Goal: Information Seeking & Learning: Learn about a topic

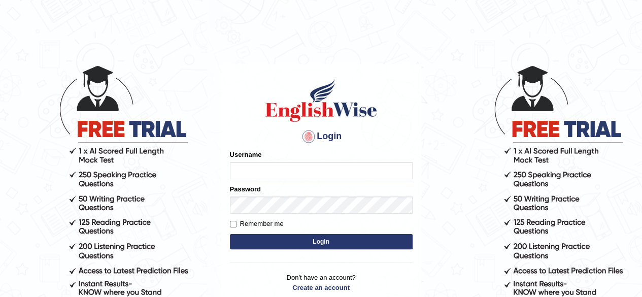
type input "simranjeetkaur_parramatta"
drag, startPoint x: 0, startPoint y: 0, endPoint x: 323, endPoint y: 245, distance: 405.2
click at [323, 245] on button "Login" at bounding box center [321, 241] width 183 height 15
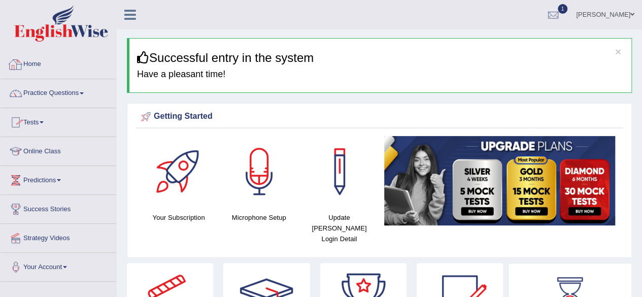
click at [43, 71] on link "Home" at bounding box center [59, 62] width 116 height 25
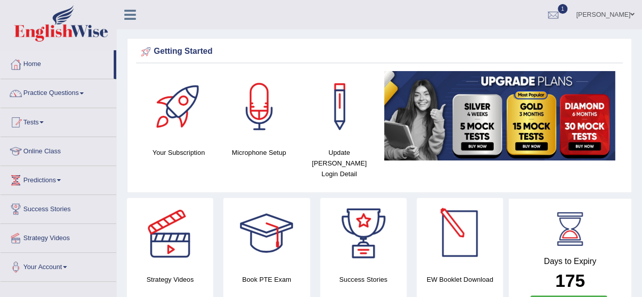
click at [461, 250] on div at bounding box center [459, 233] width 71 height 71
click at [34, 68] on link "Home" at bounding box center [57, 62] width 113 height 25
click at [65, 95] on link "Practice Questions" at bounding box center [59, 91] width 116 height 25
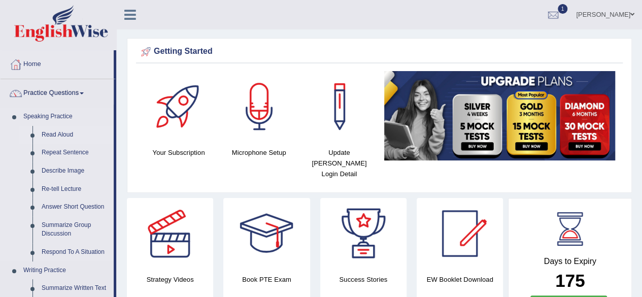
click at [57, 130] on link "Read Aloud" at bounding box center [75, 135] width 77 height 18
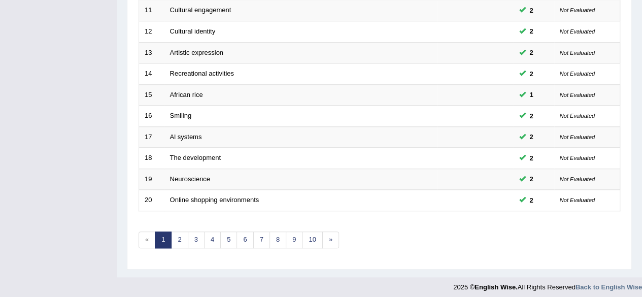
scroll to position [369, 0]
click at [179, 238] on link "2" at bounding box center [179, 239] width 17 height 17
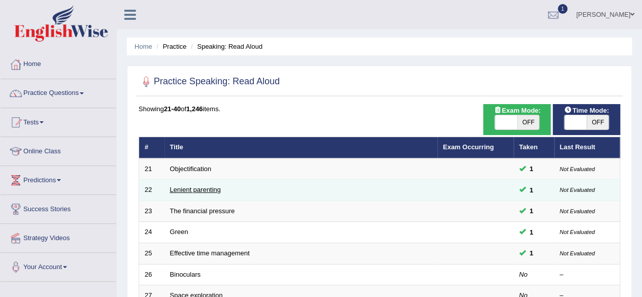
click at [184, 189] on link "Lenient parenting" at bounding box center [195, 190] width 51 height 8
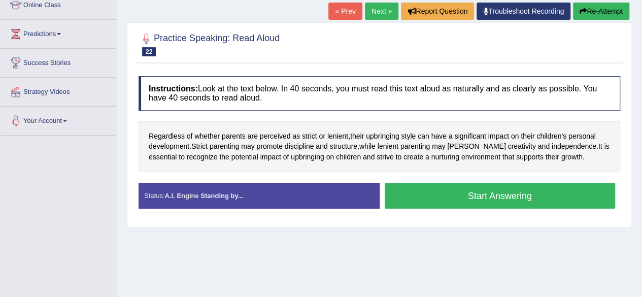
scroll to position [183, 0]
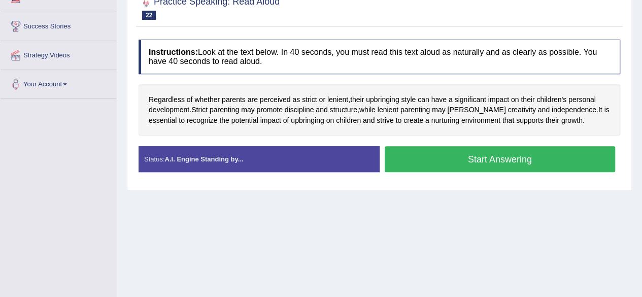
click at [497, 155] on button "Start Answering" at bounding box center [500, 159] width 231 height 26
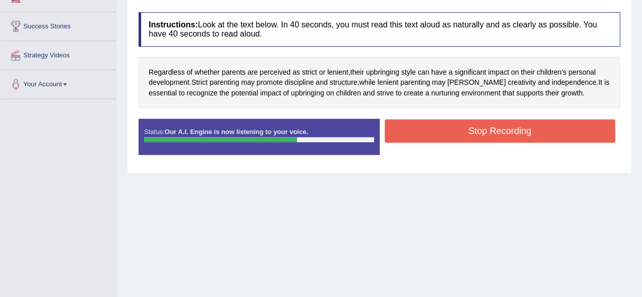
click at [491, 126] on button "Stop Recording" at bounding box center [500, 130] width 231 height 23
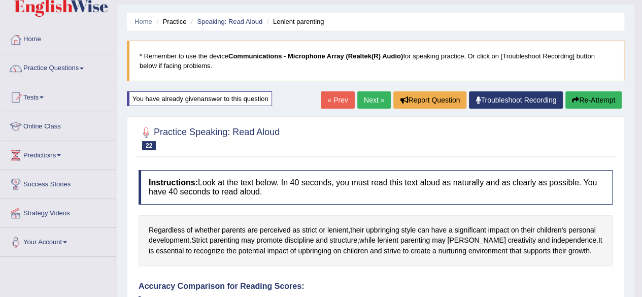
scroll to position [0, 0]
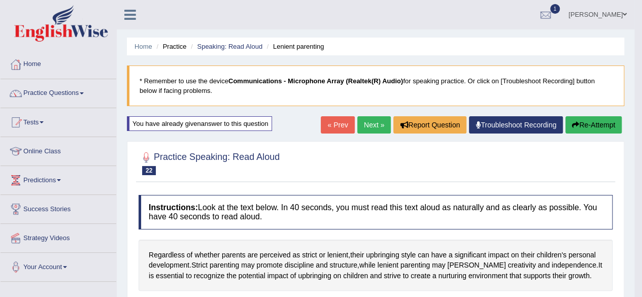
click at [363, 128] on link "Next »" at bounding box center [373, 124] width 33 height 17
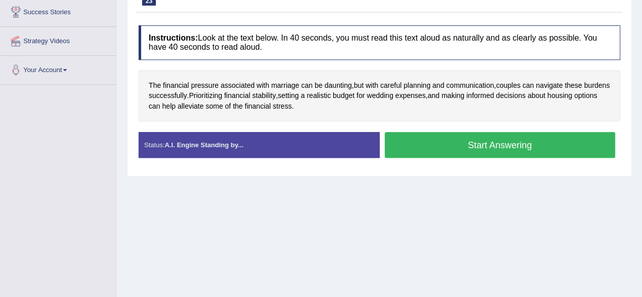
scroll to position [203, 0]
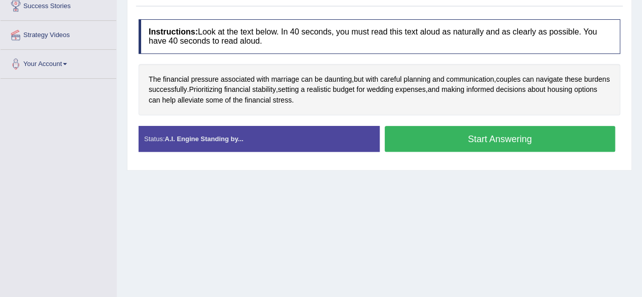
click at [447, 134] on button "Start Answering" at bounding box center [500, 139] width 231 height 26
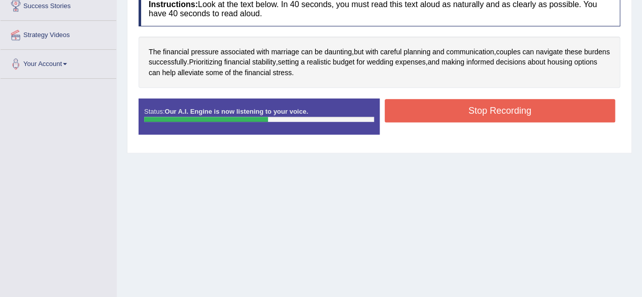
click at [447, 99] on button "Stop Recording" at bounding box center [500, 110] width 231 height 23
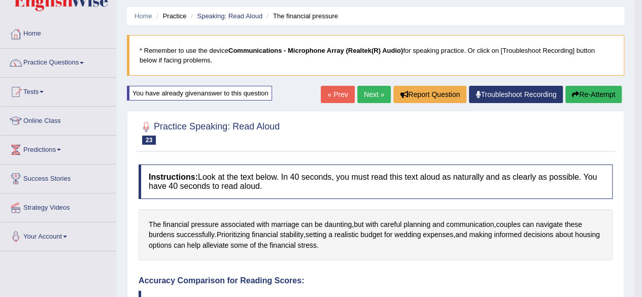
scroll to position [0, 0]
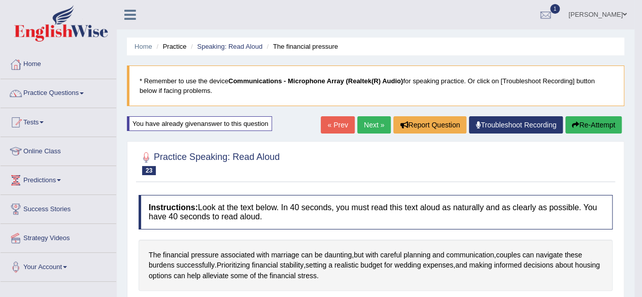
click at [372, 127] on link "Next »" at bounding box center [373, 124] width 33 height 17
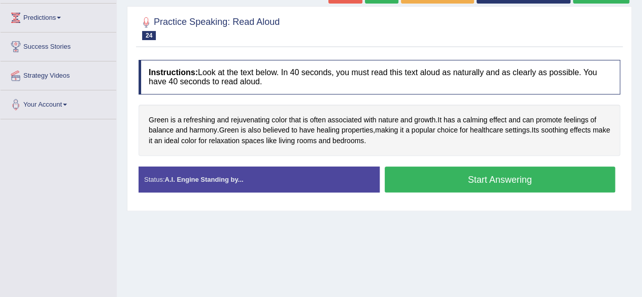
click at [459, 176] on button "Start Answering" at bounding box center [500, 179] width 231 height 26
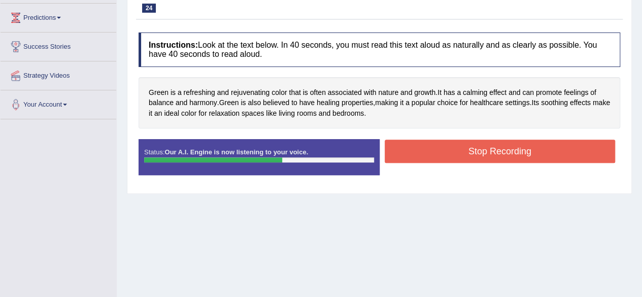
click at [455, 147] on button "Stop Recording" at bounding box center [500, 151] width 231 height 23
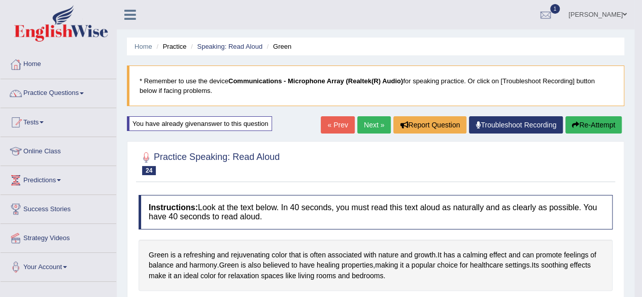
click at [362, 130] on link "Next »" at bounding box center [373, 124] width 33 height 17
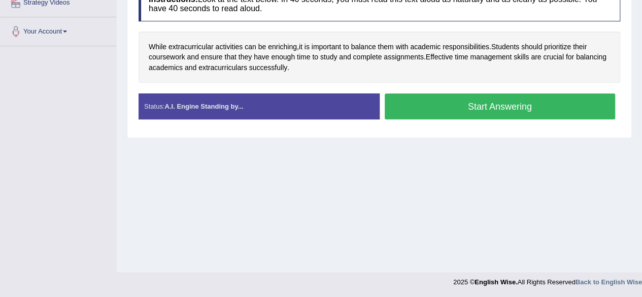
click at [491, 101] on button "Start Answering" at bounding box center [500, 106] width 231 height 26
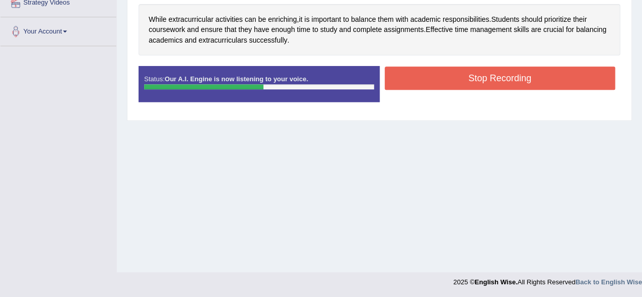
click at [488, 84] on button "Stop Recording" at bounding box center [500, 77] width 231 height 23
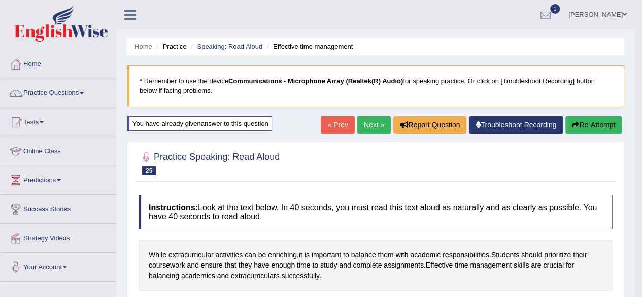
click at [360, 128] on link "Next »" at bounding box center [373, 124] width 33 height 17
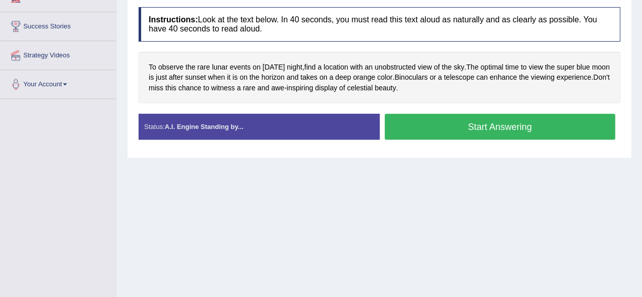
click at [481, 128] on button "Start Answering" at bounding box center [500, 127] width 231 height 26
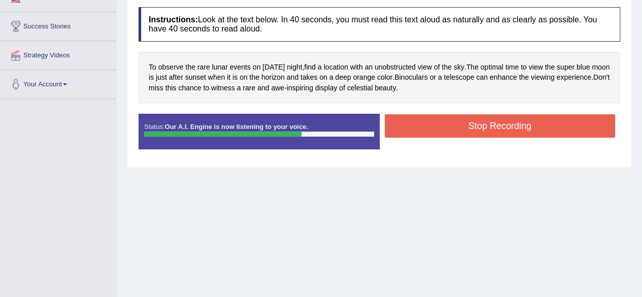
click at [481, 128] on button "Stop Recording" at bounding box center [500, 125] width 231 height 23
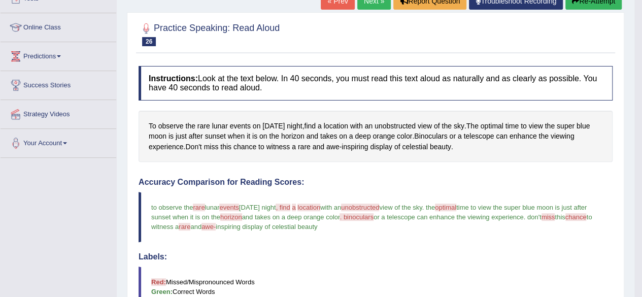
scroll to position [122, 0]
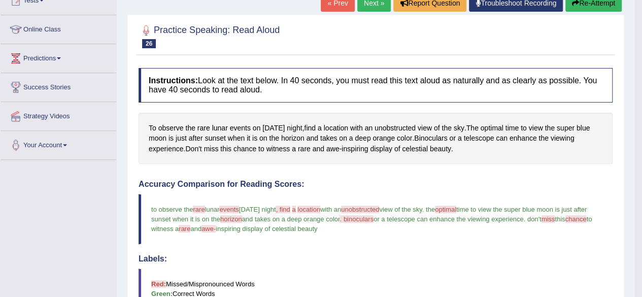
click at [363, 4] on link "Next »" at bounding box center [373, 2] width 33 height 17
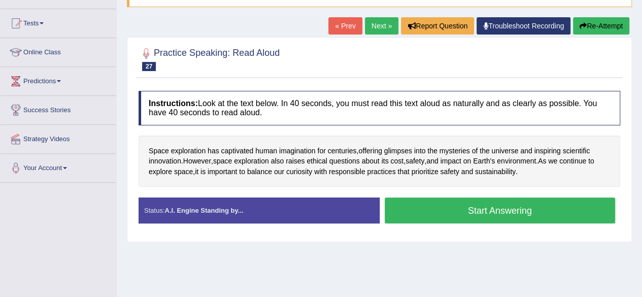
scroll to position [203, 0]
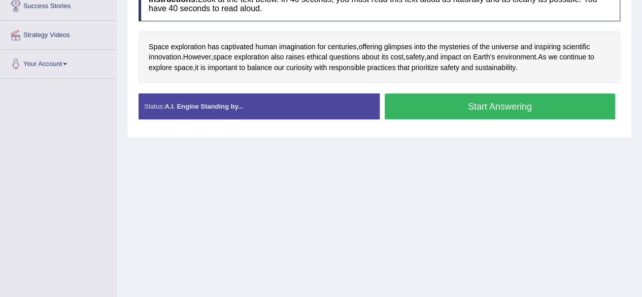
click at [437, 108] on button "Start Answering" at bounding box center [500, 106] width 231 height 26
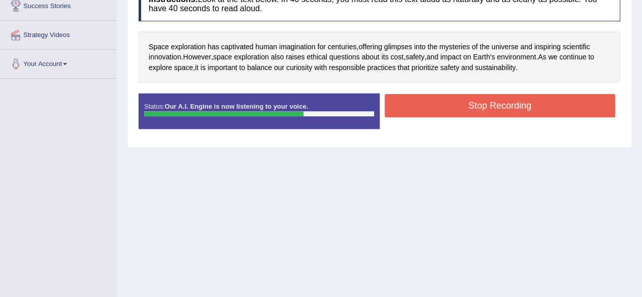
click at [437, 108] on button "Stop Recording" at bounding box center [500, 105] width 231 height 23
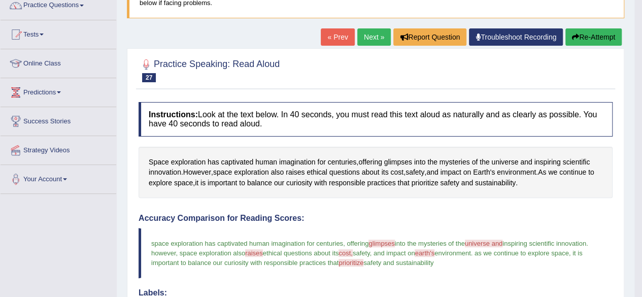
scroll to position [61, 0]
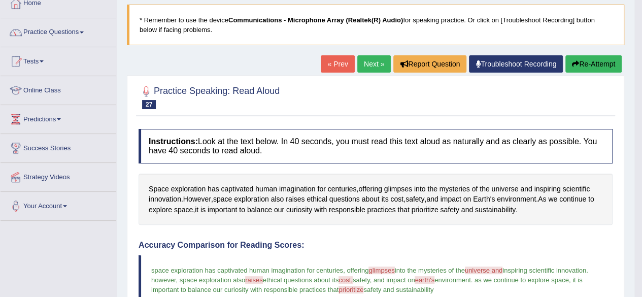
click at [369, 64] on link "Next »" at bounding box center [373, 63] width 33 height 17
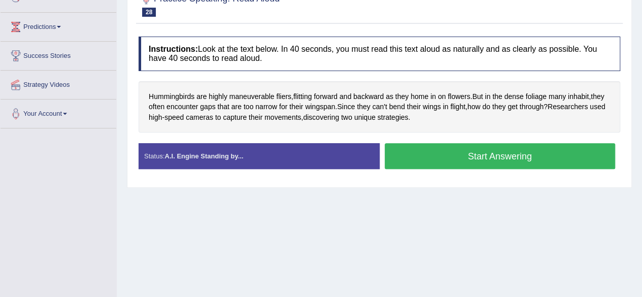
scroll to position [161, 0]
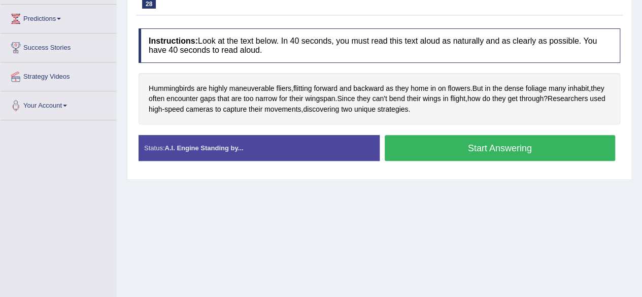
click at [460, 146] on button "Start Answering" at bounding box center [500, 148] width 231 height 26
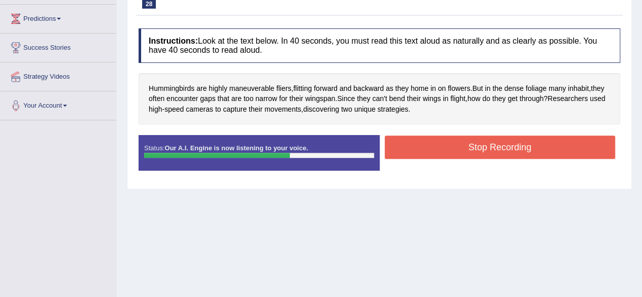
click at [460, 146] on button "Stop Recording" at bounding box center [500, 146] width 231 height 23
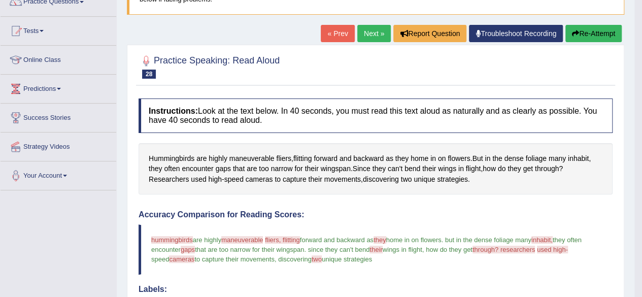
scroll to position [80, 0]
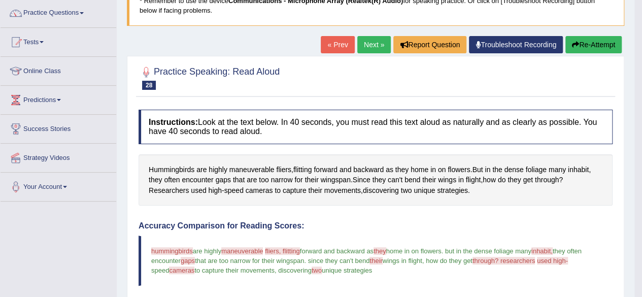
click at [363, 44] on link "Next »" at bounding box center [373, 44] width 33 height 17
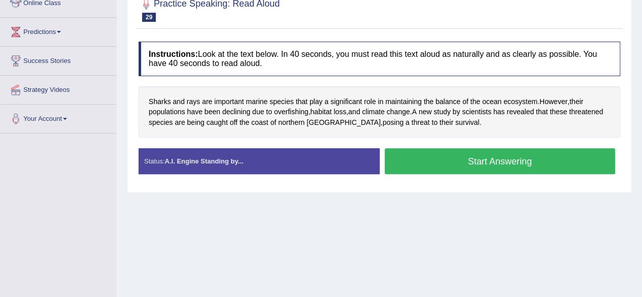
scroll to position [155, 0]
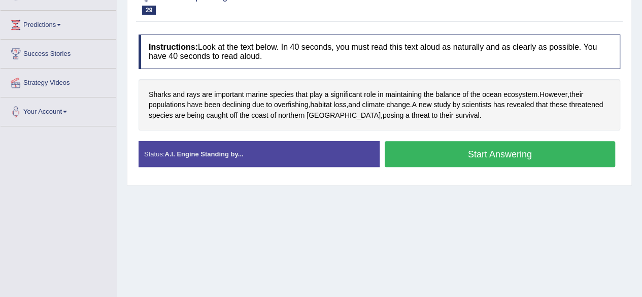
click at [501, 154] on button "Start Answering" at bounding box center [500, 154] width 231 height 26
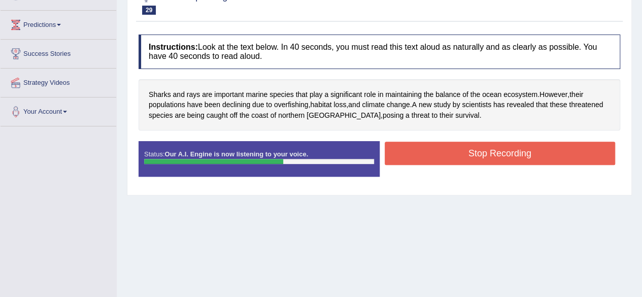
click at [501, 154] on button "Stop Recording" at bounding box center [500, 153] width 231 height 23
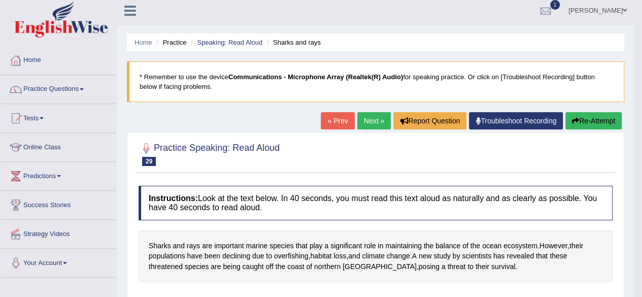
scroll to position [0, 0]
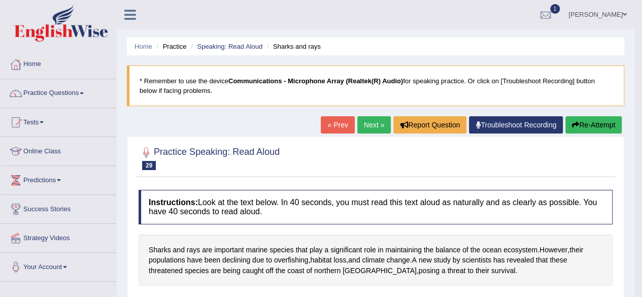
click at [371, 122] on link "Next »" at bounding box center [373, 124] width 33 height 17
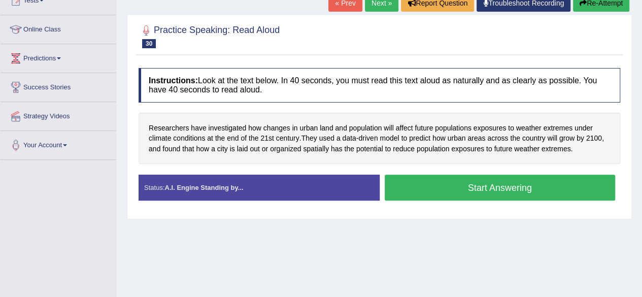
click at [470, 184] on button "Start Answering" at bounding box center [500, 188] width 231 height 26
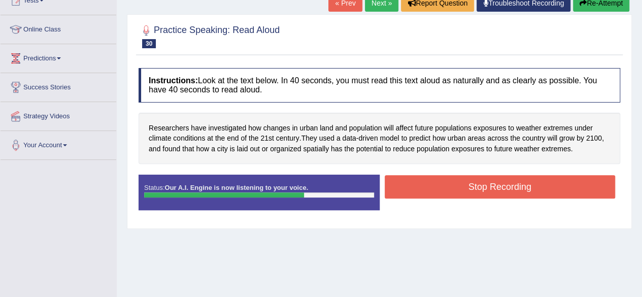
click at [470, 184] on button "Stop Recording" at bounding box center [500, 186] width 231 height 23
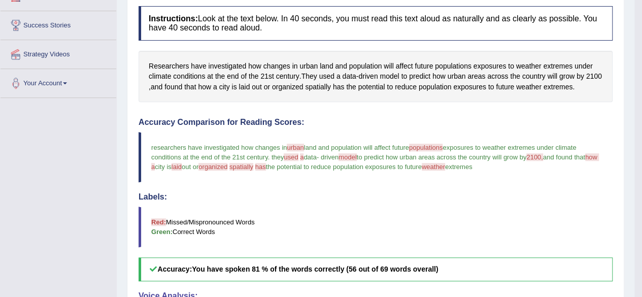
scroll to position [81, 0]
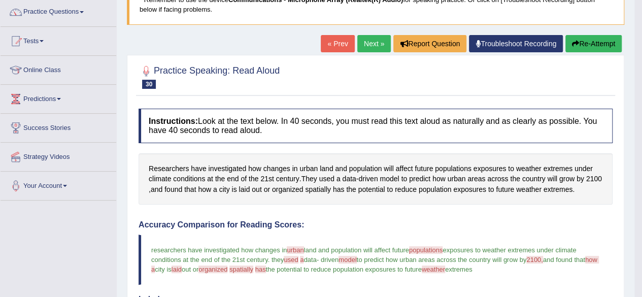
click at [377, 39] on link "Next »" at bounding box center [373, 43] width 33 height 17
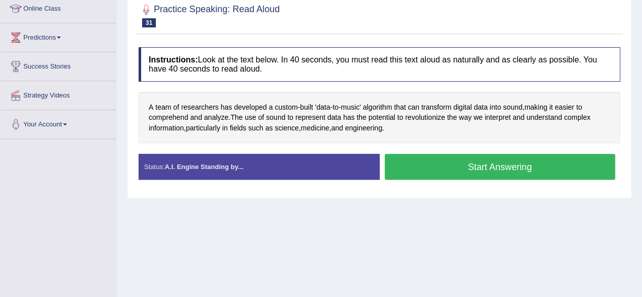
scroll to position [163, 0]
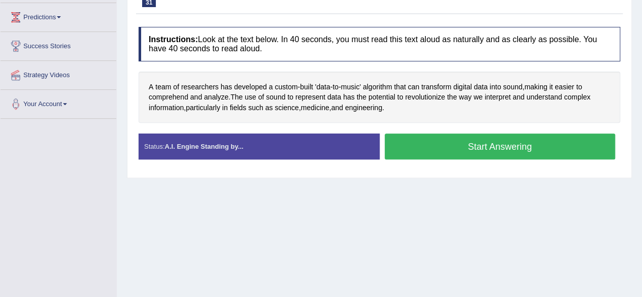
click at [461, 143] on button "Start Answering" at bounding box center [500, 146] width 231 height 26
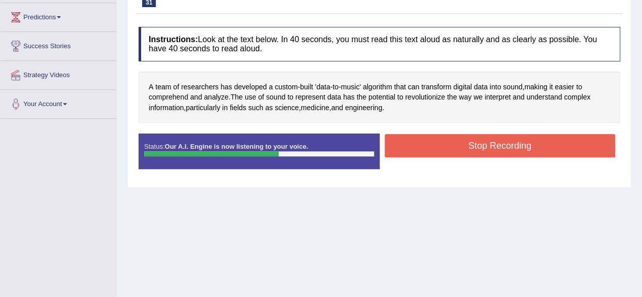
click at [461, 143] on button "Stop Recording" at bounding box center [500, 145] width 231 height 23
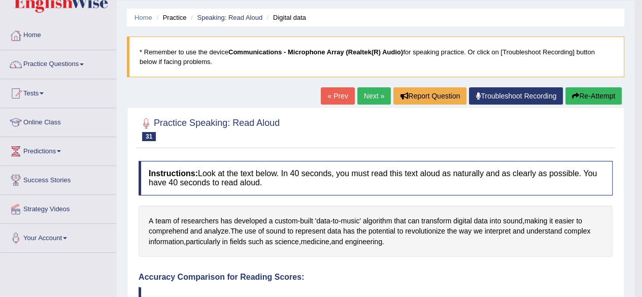
scroll to position [0, 0]
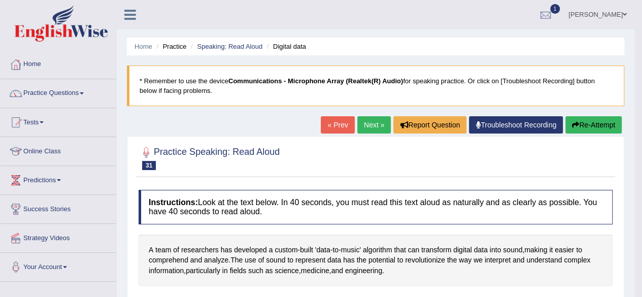
click at [367, 127] on link "Next »" at bounding box center [373, 124] width 33 height 17
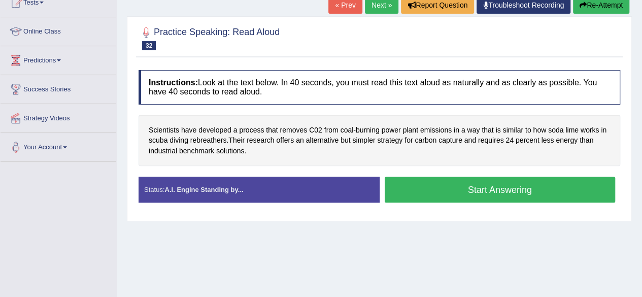
scroll to position [122, 0]
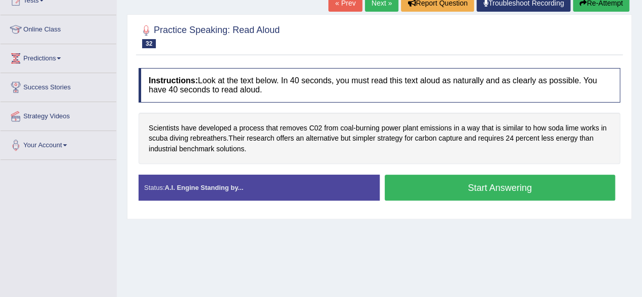
click at [502, 185] on button "Start Answering" at bounding box center [500, 188] width 231 height 26
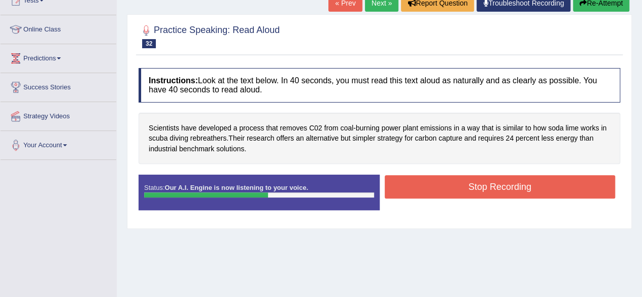
click at [502, 185] on button "Stop Recording" at bounding box center [500, 186] width 231 height 23
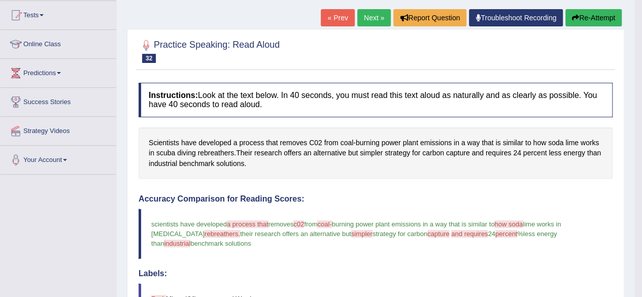
scroll to position [101, 0]
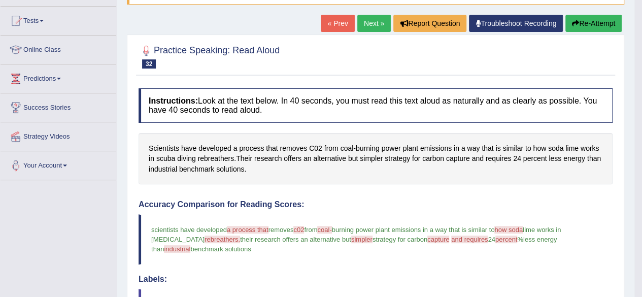
click at [369, 17] on link "Next »" at bounding box center [373, 23] width 33 height 17
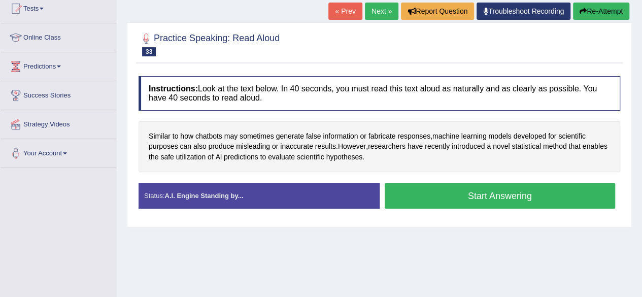
scroll to position [122, 0]
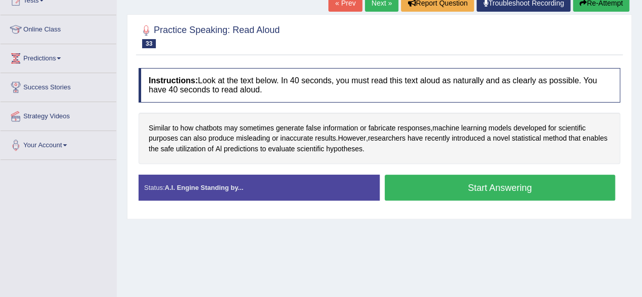
click at [426, 177] on button "Start Answering" at bounding box center [500, 188] width 231 height 26
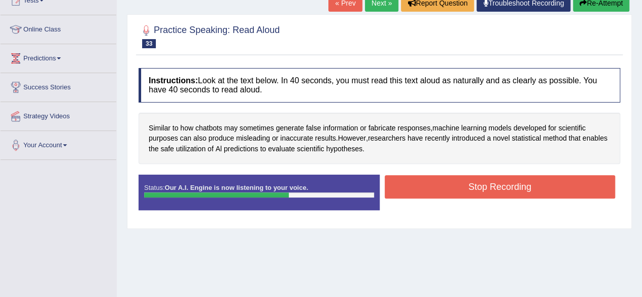
click at [426, 177] on button "Stop Recording" at bounding box center [500, 186] width 231 height 23
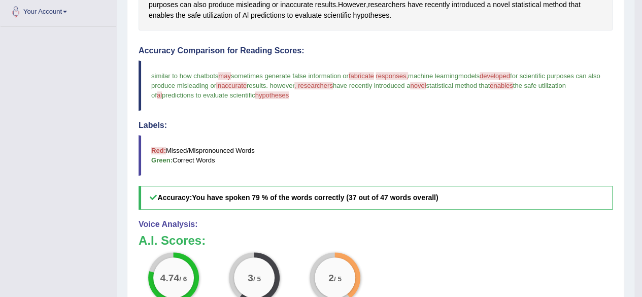
scroll to position [240, 0]
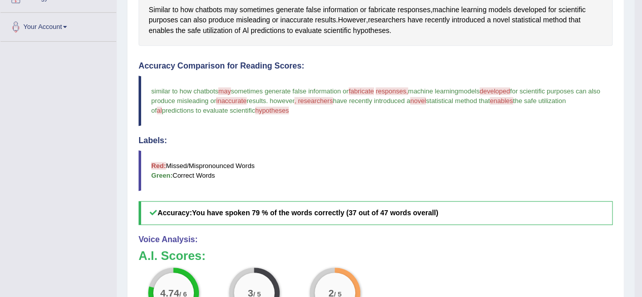
click at [157, 109] on span "al" at bounding box center [159, 111] width 5 height 8
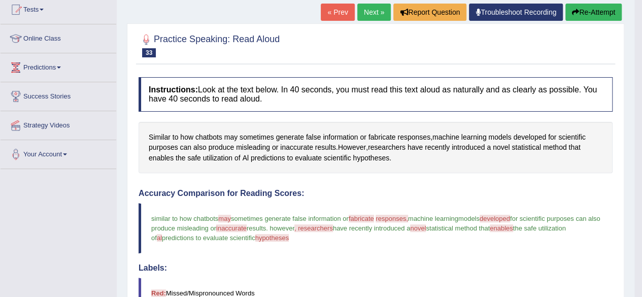
scroll to position [98, 0]
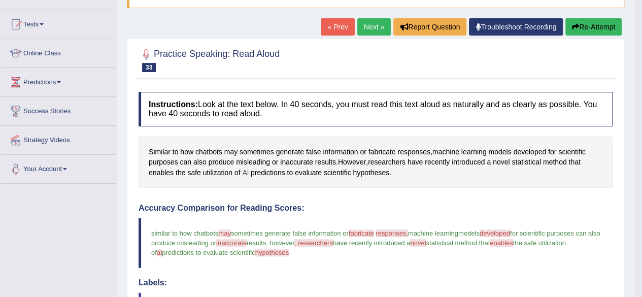
click at [244, 171] on span "Al" at bounding box center [246, 172] width 6 height 11
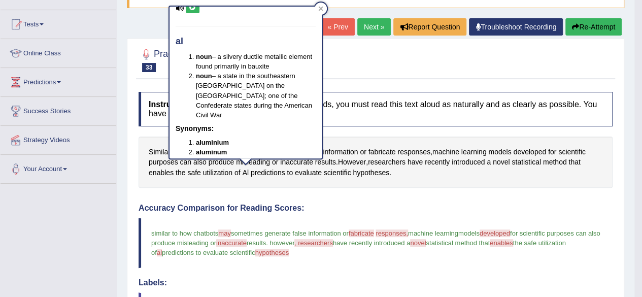
scroll to position [15, 0]
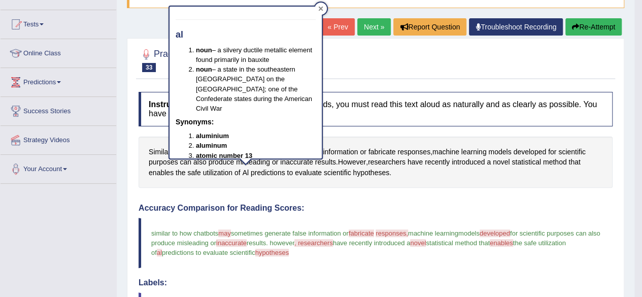
click at [319, 11] on icon at bounding box center [320, 9] width 5 height 5
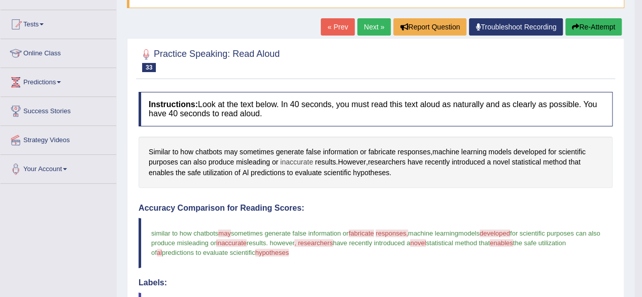
click at [296, 161] on span "inaccurate" at bounding box center [296, 162] width 33 height 11
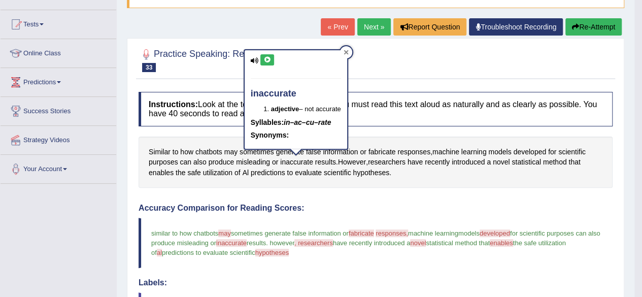
click at [347, 55] on div at bounding box center [346, 52] width 12 height 12
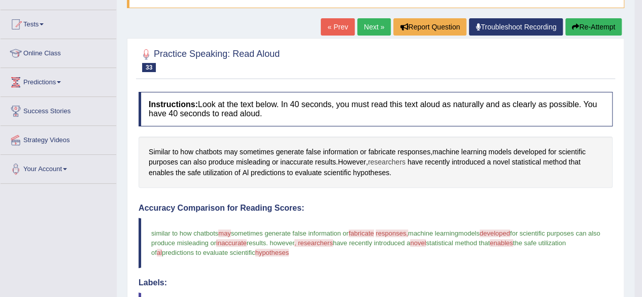
click at [388, 157] on span "researchers" at bounding box center [387, 162] width 38 height 11
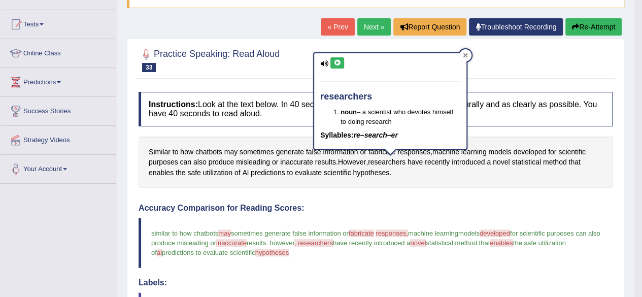
click at [466, 58] on div at bounding box center [465, 55] width 12 height 12
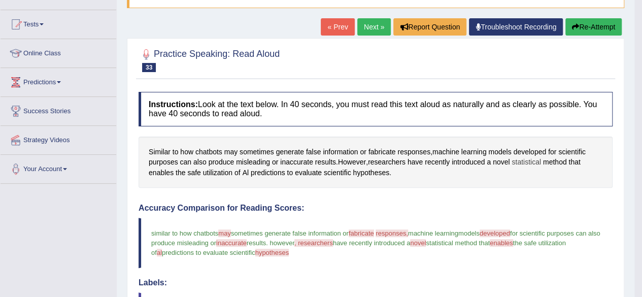
click at [523, 160] on span "statistical" at bounding box center [525, 162] width 29 height 11
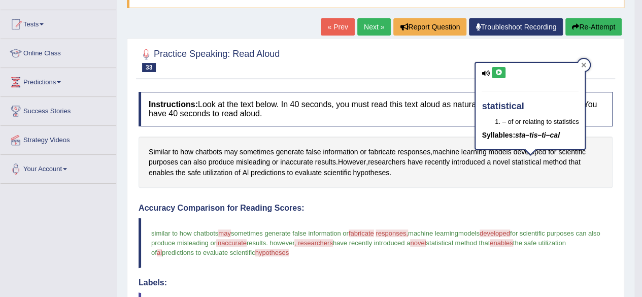
click at [586, 64] on icon at bounding box center [583, 64] width 5 height 5
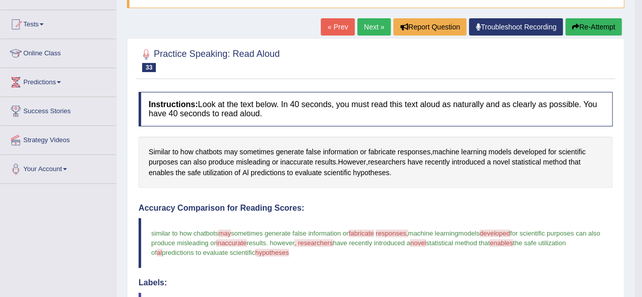
click at [372, 31] on link "Next »" at bounding box center [373, 26] width 33 height 17
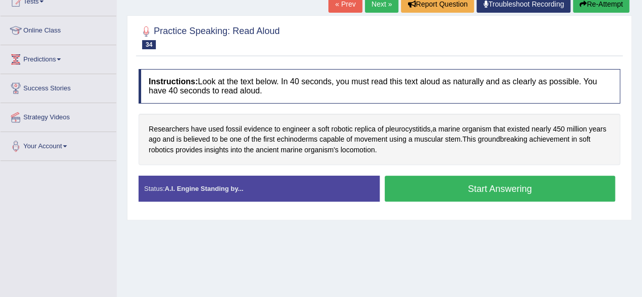
scroll to position [162, 0]
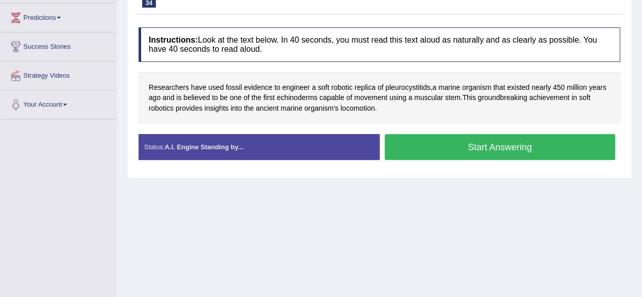
click at [459, 141] on button "Start Answering" at bounding box center [500, 147] width 231 height 26
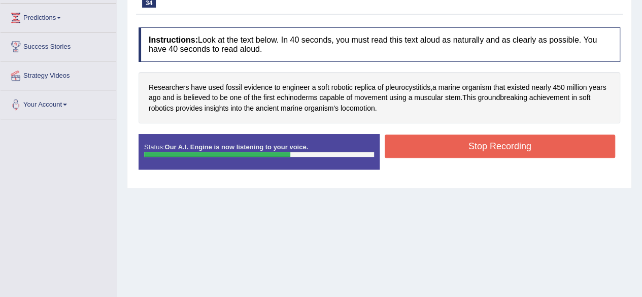
click at [459, 141] on button "Stop Recording" at bounding box center [500, 145] width 231 height 23
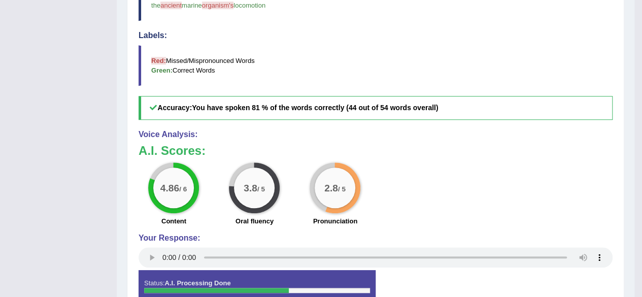
scroll to position [85, 0]
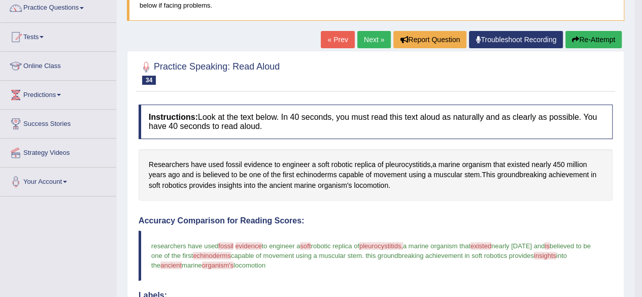
click at [365, 36] on link "Next »" at bounding box center [373, 39] width 33 height 17
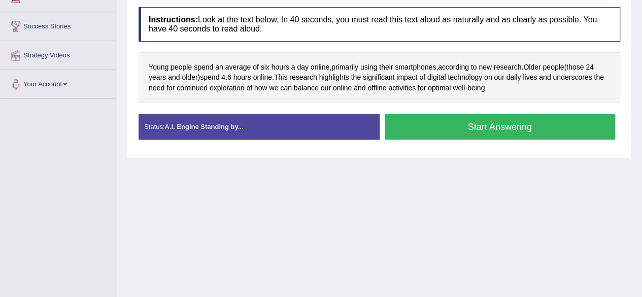
click at [473, 127] on button "Start Answering" at bounding box center [500, 127] width 231 height 26
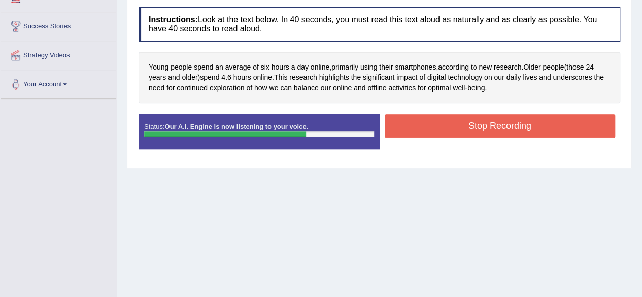
click at [473, 127] on button "Stop Recording" at bounding box center [500, 125] width 231 height 23
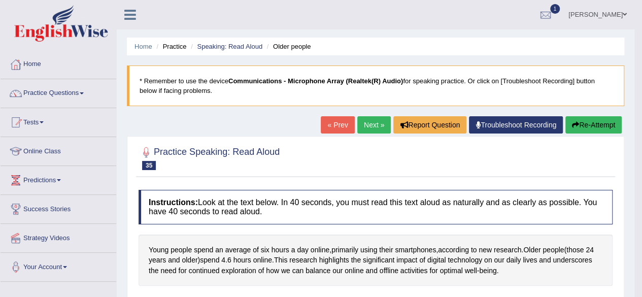
click at [375, 122] on link "Next »" at bounding box center [373, 124] width 33 height 17
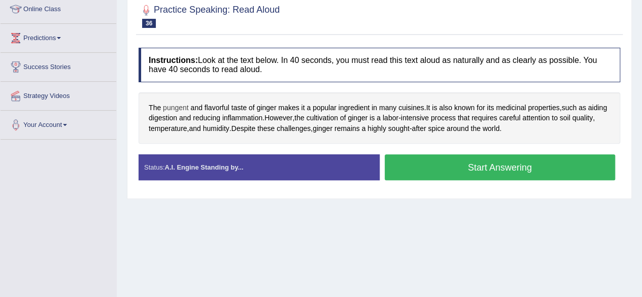
click at [172, 108] on span "pungent" at bounding box center [176, 107] width 26 height 11
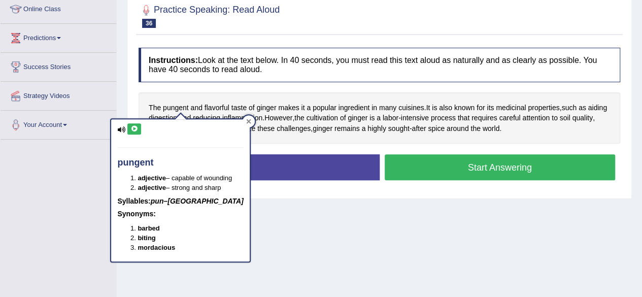
click at [243, 120] on div at bounding box center [249, 121] width 12 height 12
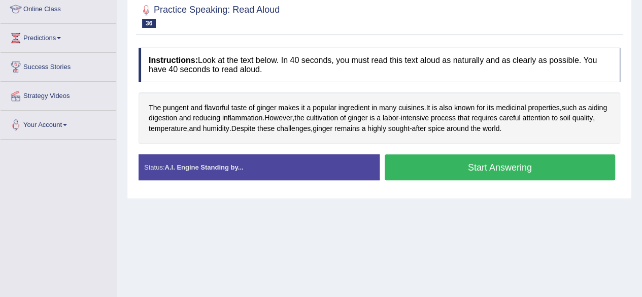
click at [431, 161] on button "Start Answering" at bounding box center [500, 167] width 231 height 26
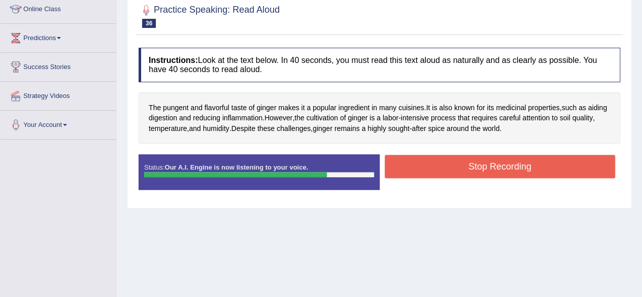
click at [431, 161] on button "Stop Recording" at bounding box center [500, 166] width 231 height 23
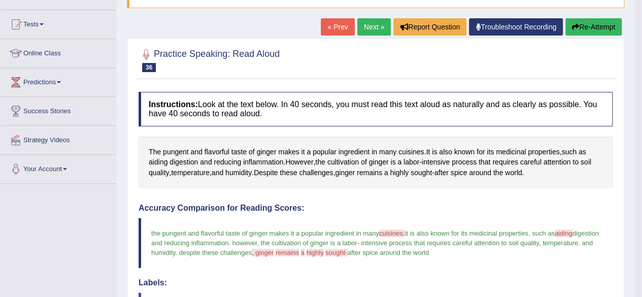
scroll to position [61, 0]
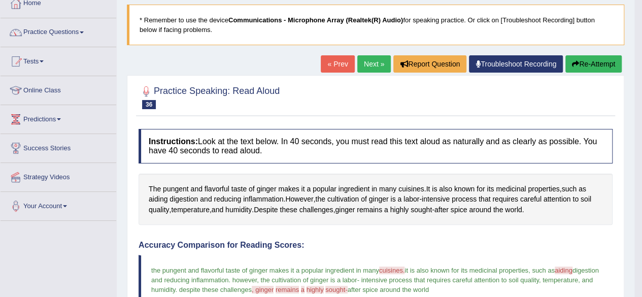
click at [372, 60] on link "Next »" at bounding box center [373, 63] width 33 height 17
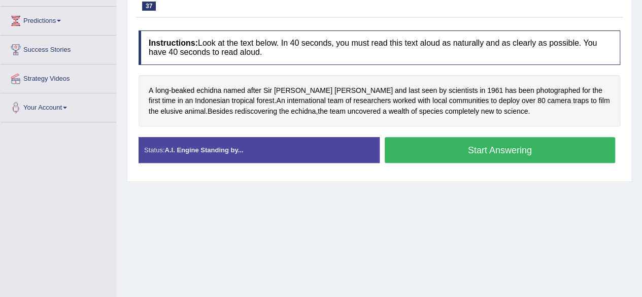
scroll to position [162, 0]
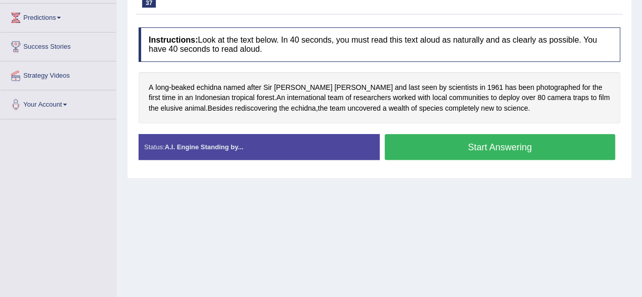
click at [437, 145] on button "Start Answering" at bounding box center [500, 147] width 231 height 26
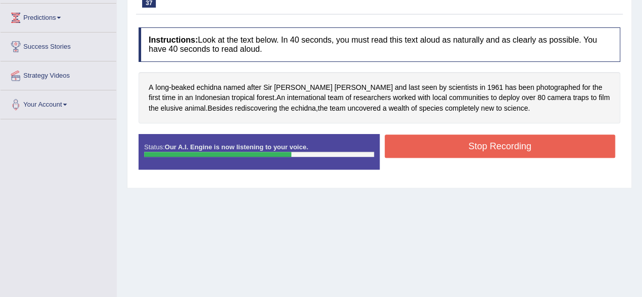
click at [437, 145] on button "Stop Recording" at bounding box center [500, 145] width 231 height 23
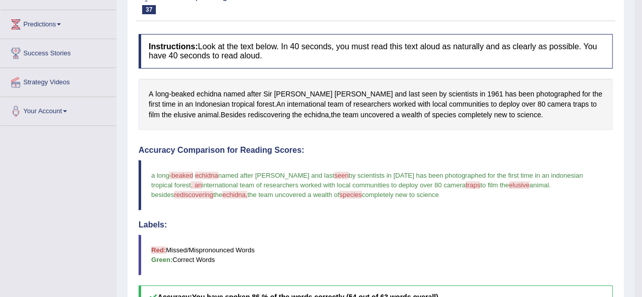
scroll to position [118, 0]
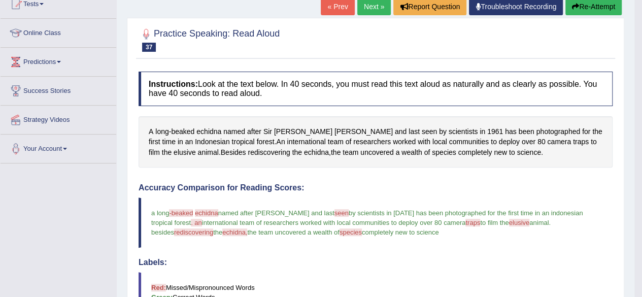
click at [364, 9] on link "Next »" at bounding box center [373, 6] width 33 height 17
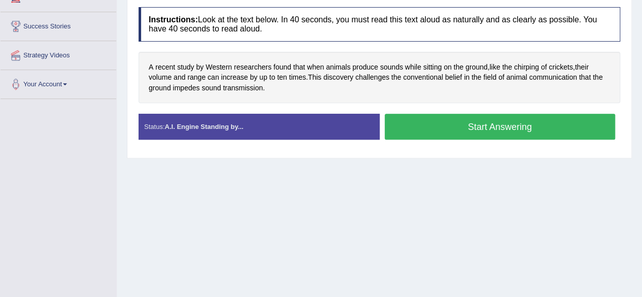
click at [439, 123] on button "Start Answering" at bounding box center [500, 127] width 231 height 26
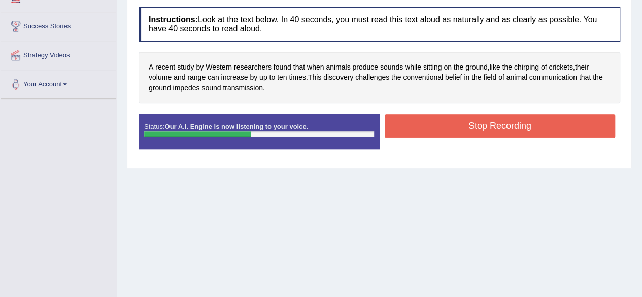
click at [439, 123] on button "Stop Recording" at bounding box center [500, 125] width 231 height 23
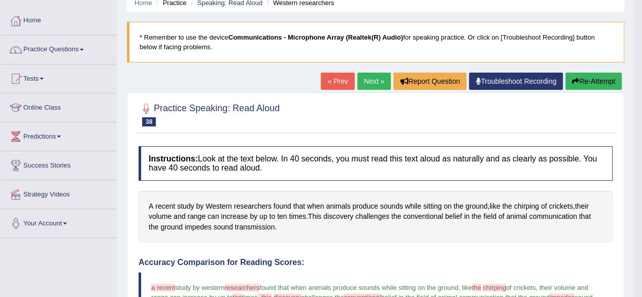
scroll to position [41, 0]
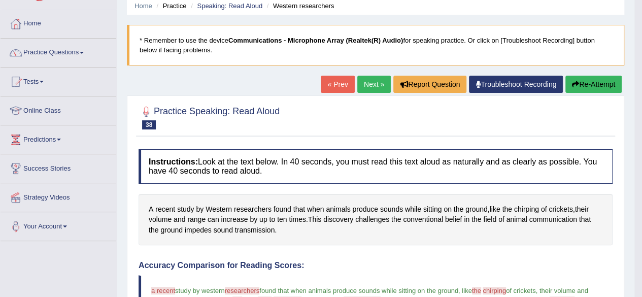
click at [370, 85] on link "Next »" at bounding box center [373, 84] width 33 height 17
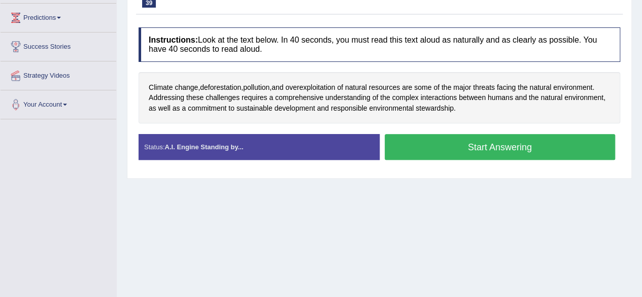
click at [455, 142] on button "Start Answering" at bounding box center [500, 147] width 231 height 26
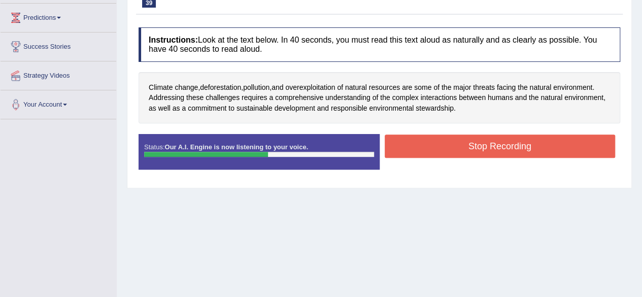
click at [455, 142] on button "Stop Recording" at bounding box center [500, 145] width 231 height 23
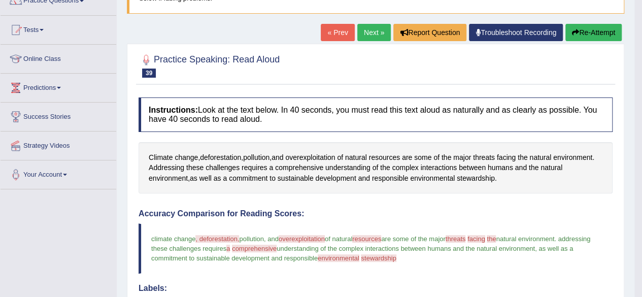
scroll to position [81, 0]
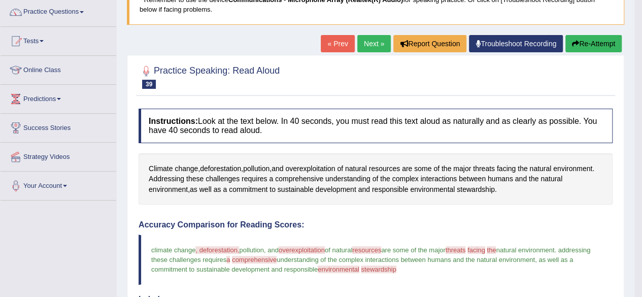
click at [363, 45] on link "Next »" at bounding box center [373, 43] width 33 height 17
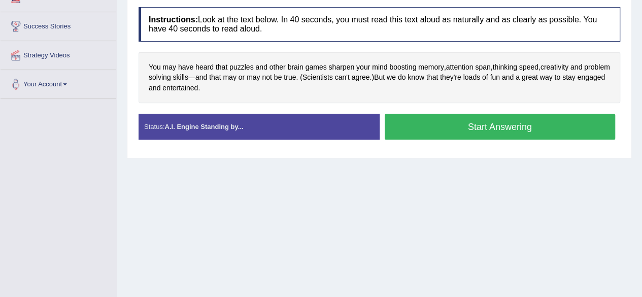
click at [471, 125] on button "Start Answering" at bounding box center [500, 127] width 231 height 26
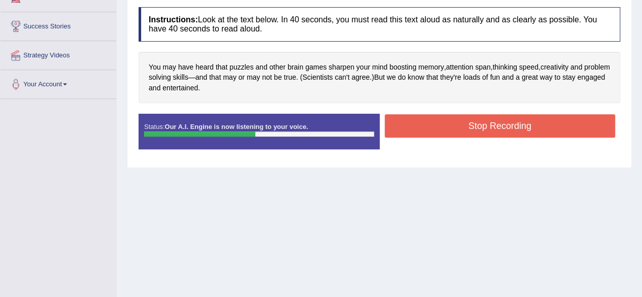
click at [471, 125] on button "Stop Recording" at bounding box center [500, 125] width 231 height 23
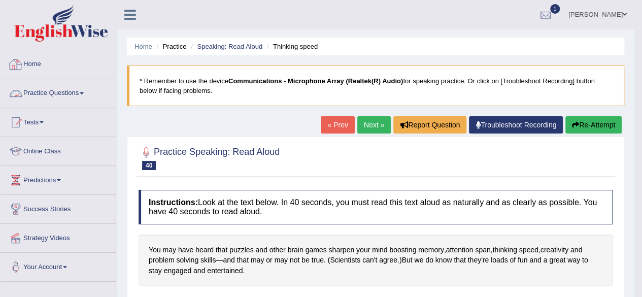
click at [75, 100] on link "Practice Questions" at bounding box center [59, 91] width 116 height 25
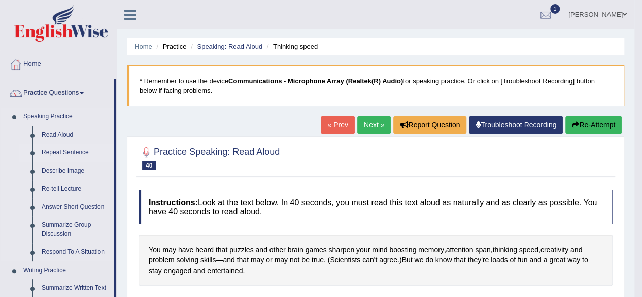
click at [56, 153] on link "Repeat Sentence" at bounding box center [75, 153] width 77 height 18
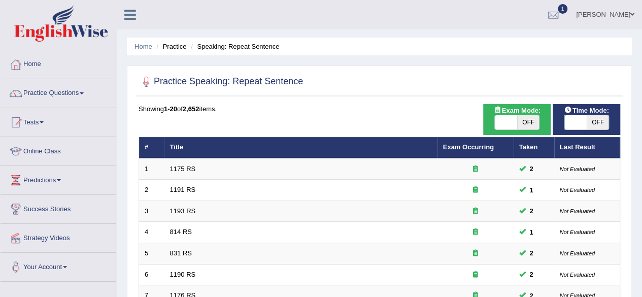
click at [519, 123] on span "OFF" at bounding box center [528, 122] width 22 height 14
checkbox input "true"
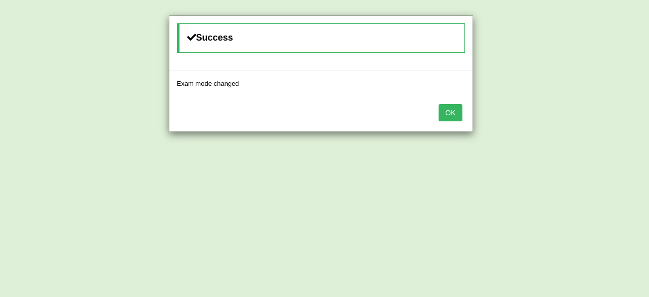
click at [457, 112] on button "OK" at bounding box center [450, 112] width 23 height 17
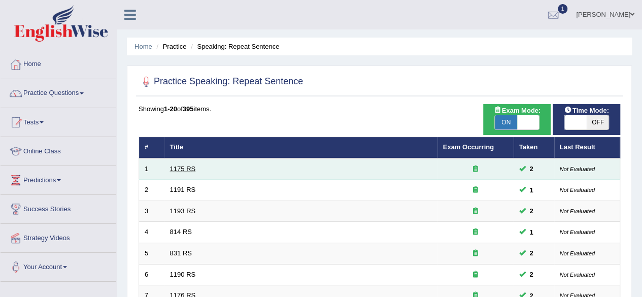
click at [191, 169] on link "1175 RS" at bounding box center [183, 169] width 26 height 8
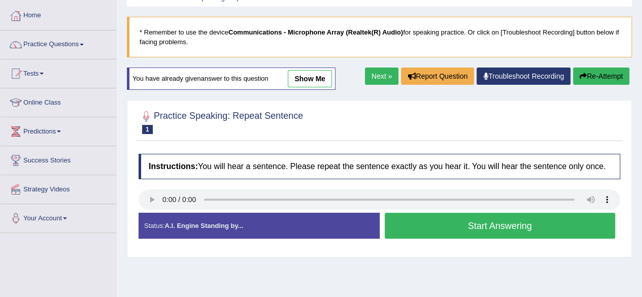
scroll to position [61, 0]
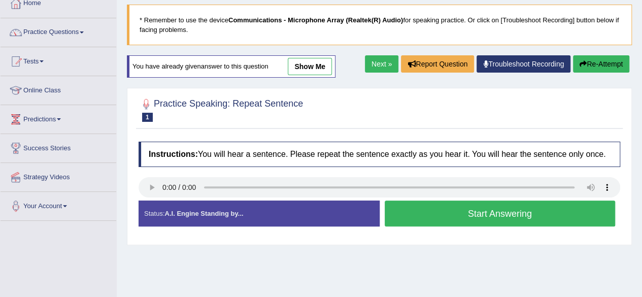
click at [415, 214] on button "Start Answering" at bounding box center [500, 213] width 231 height 26
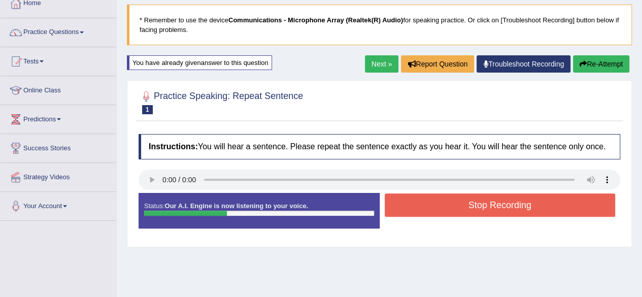
click at [415, 213] on button "Stop Recording" at bounding box center [500, 204] width 231 height 23
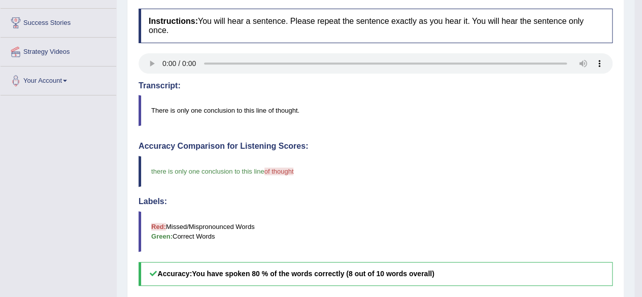
scroll to position [0, 0]
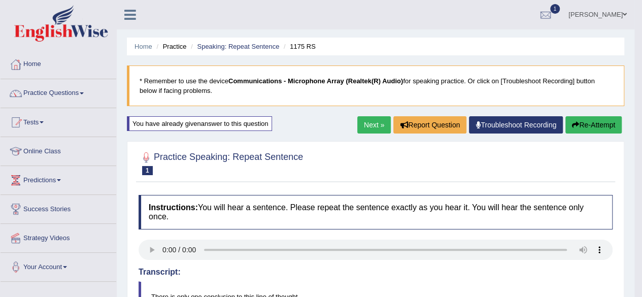
click at [368, 119] on link "Next »" at bounding box center [373, 124] width 33 height 17
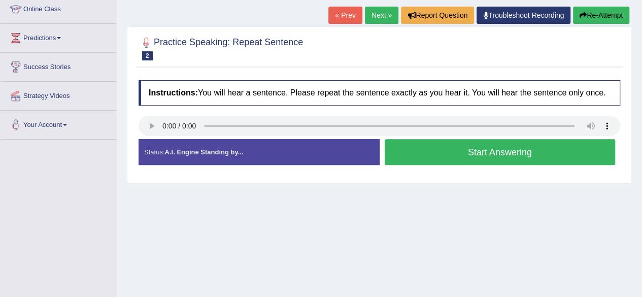
click at [439, 144] on button "Start Answering" at bounding box center [500, 152] width 231 height 26
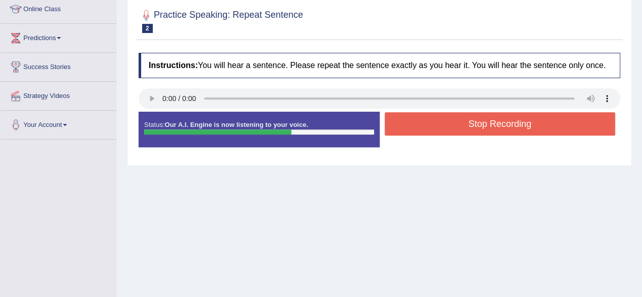
click at [443, 123] on button "Stop Recording" at bounding box center [500, 123] width 231 height 23
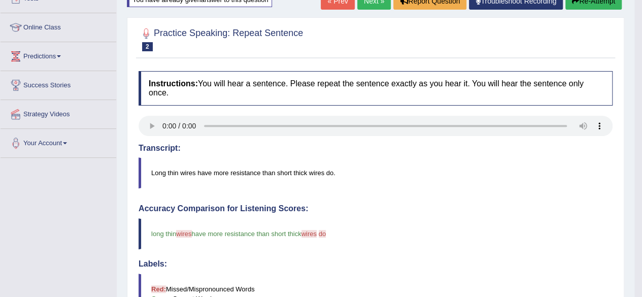
scroll to position [122, 0]
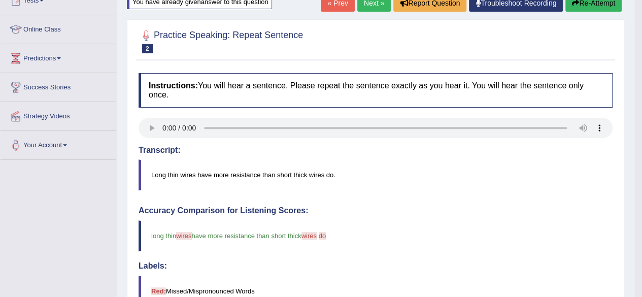
click at [373, 4] on link "Next »" at bounding box center [373, 2] width 33 height 17
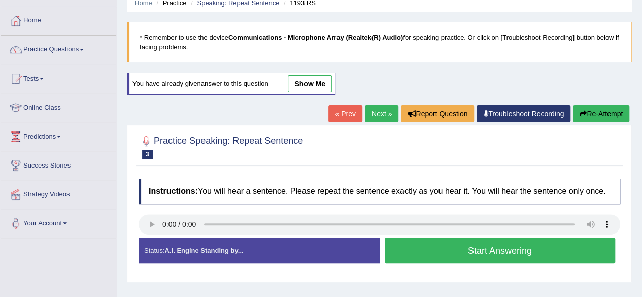
scroll to position [81, 0]
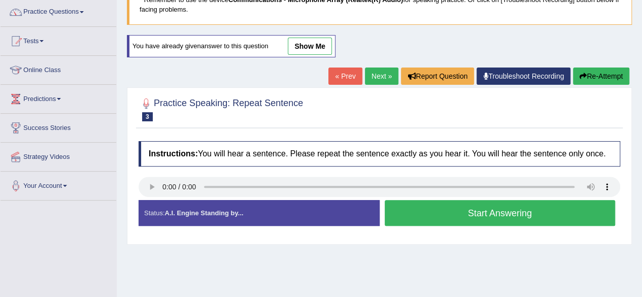
click at [466, 212] on button "Start Answering" at bounding box center [500, 213] width 231 height 26
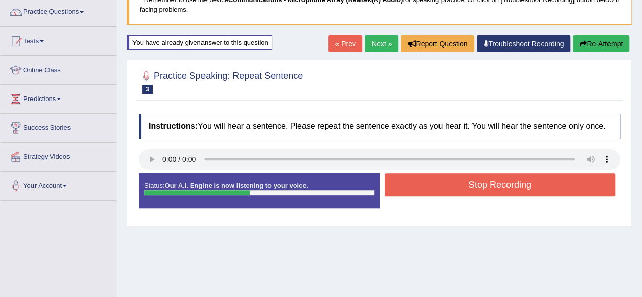
click at [450, 181] on button "Stop Recording" at bounding box center [500, 184] width 231 height 23
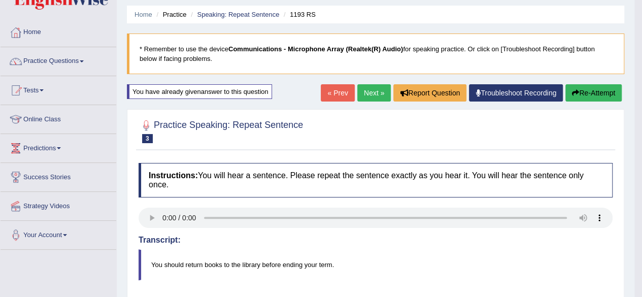
scroll to position [20, 0]
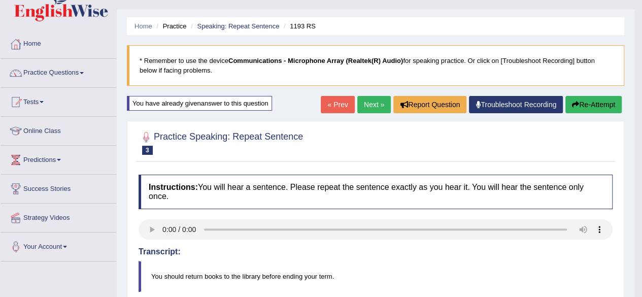
click at [372, 101] on link "Next »" at bounding box center [373, 104] width 33 height 17
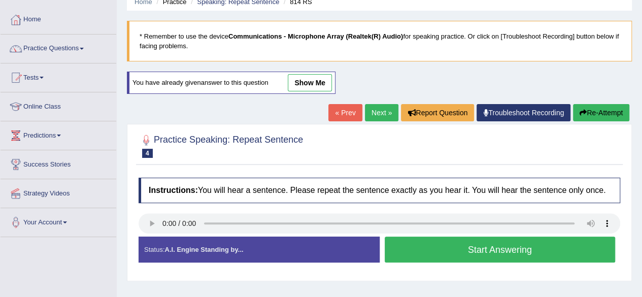
scroll to position [81, 0]
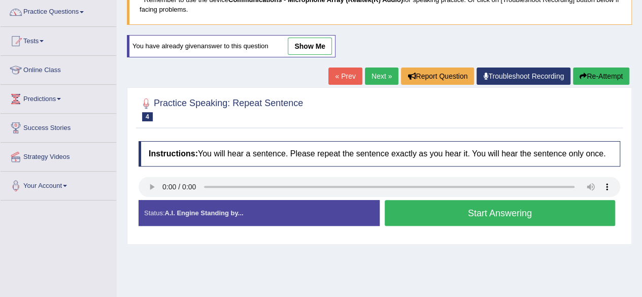
click at [404, 211] on button "Start Answering" at bounding box center [500, 213] width 231 height 26
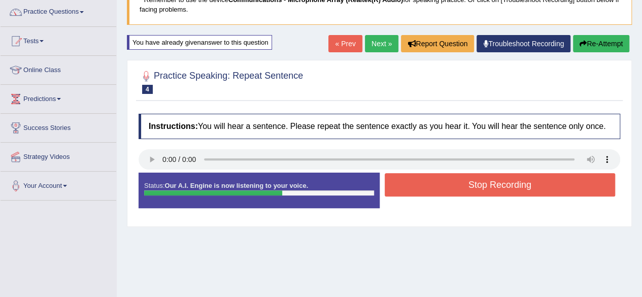
click at [412, 180] on button "Stop Recording" at bounding box center [500, 184] width 231 height 23
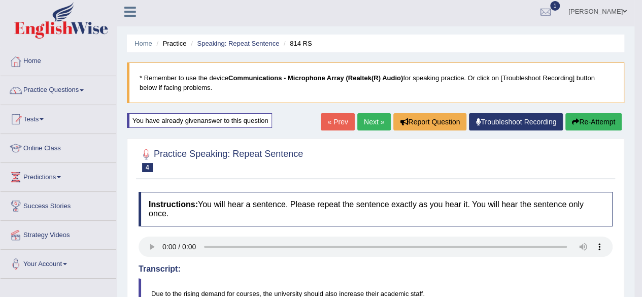
scroll to position [0, 0]
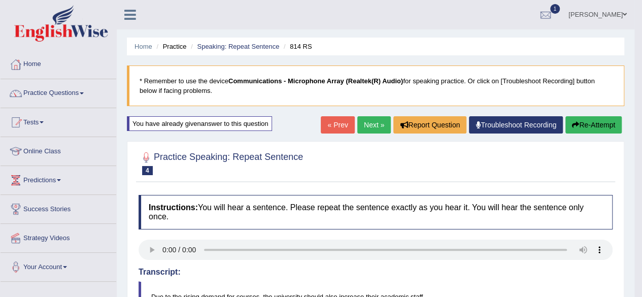
click at [371, 124] on link "Next »" at bounding box center [373, 124] width 33 height 17
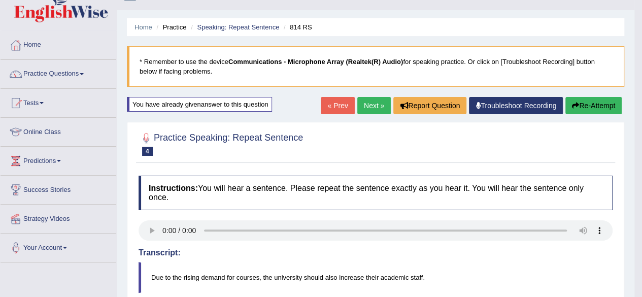
scroll to position [20, 0]
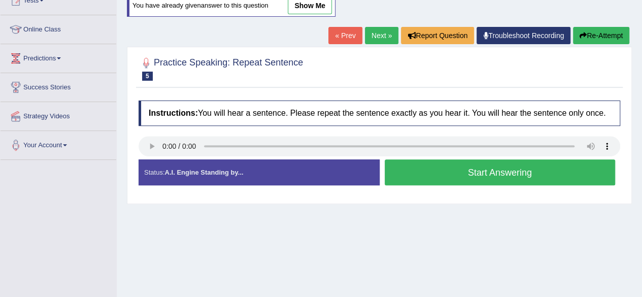
click at [464, 172] on button "Start Answering" at bounding box center [500, 172] width 231 height 26
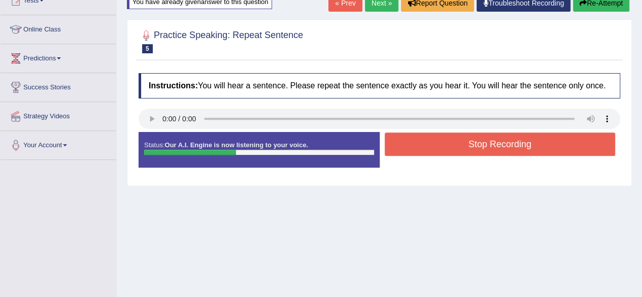
click at [463, 135] on button "Stop Recording" at bounding box center [500, 143] width 231 height 23
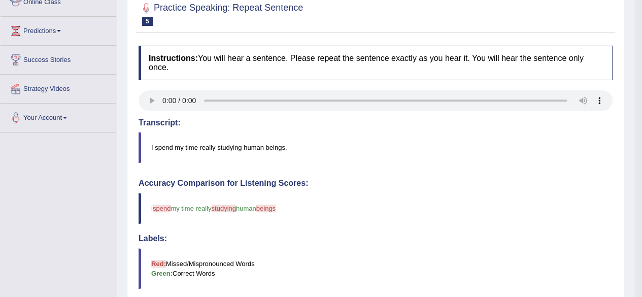
scroll to position [101, 0]
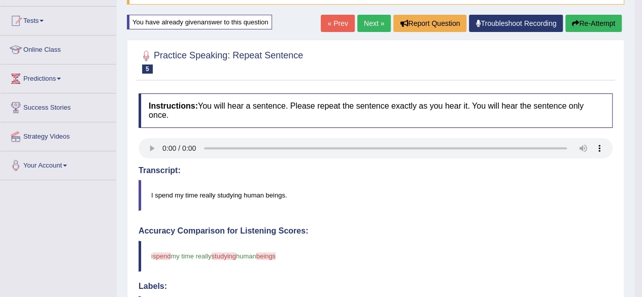
click at [372, 25] on link "Next »" at bounding box center [373, 23] width 33 height 17
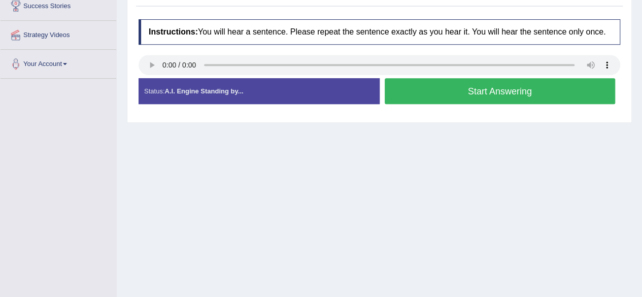
click at [400, 90] on button "Start Answering" at bounding box center [500, 91] width 231 height 26
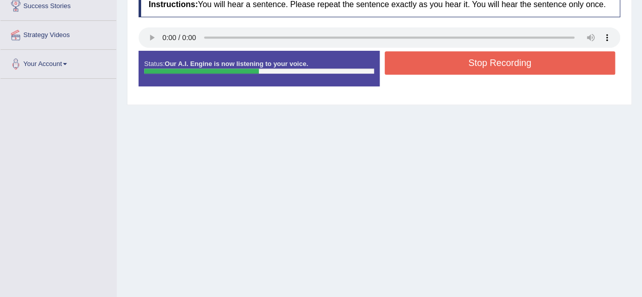
click at [405, 62] on button "Stop Recording" at bounding box center [500, 62] width 231 height 23
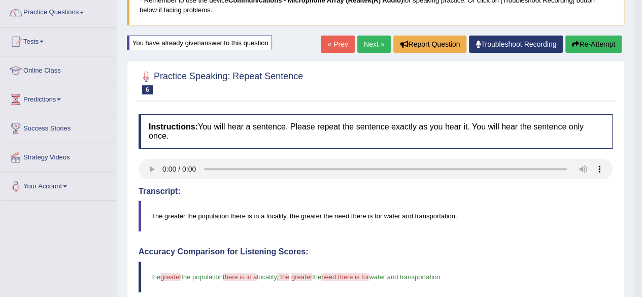
scroll to position [41, 0]
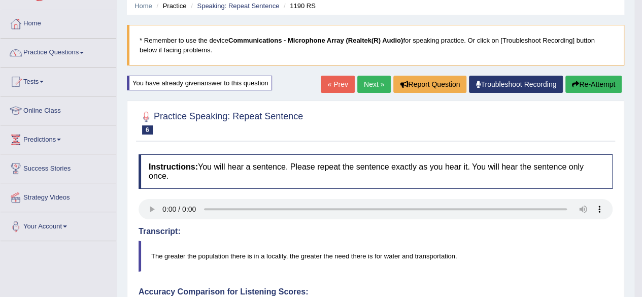
click at [369, 79] on link "Next »" at bounding box center [373, 84] width 33 height 17
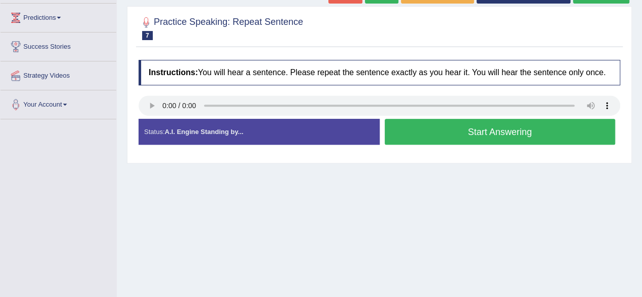
click at [436, 123] on button "Start Answering" at bounding box center [500, 132] width 231 height 26
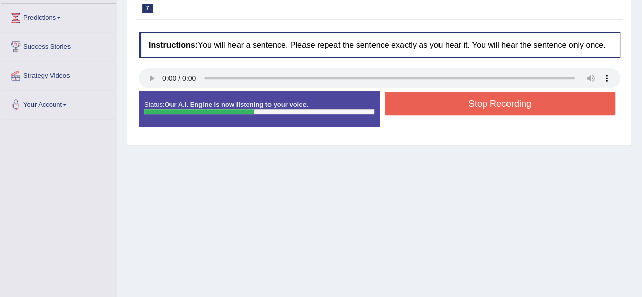
click at [437, 107] on button "Stop Recording" at bounding box center [500, 103] width 231 height 23
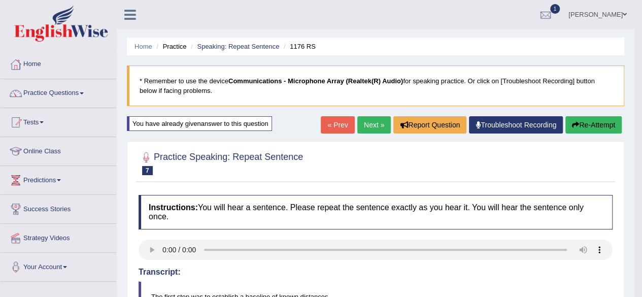
click at [371, 126] on link "Next »" at bounding box center [373, 124] width 33 height 17
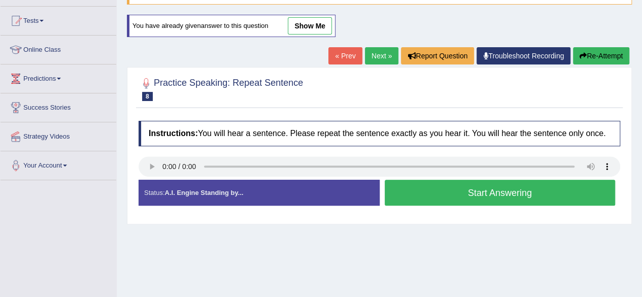
click at [462, 188] on button "Start Answering" at bounding box center [500, 193] width 231 height 26
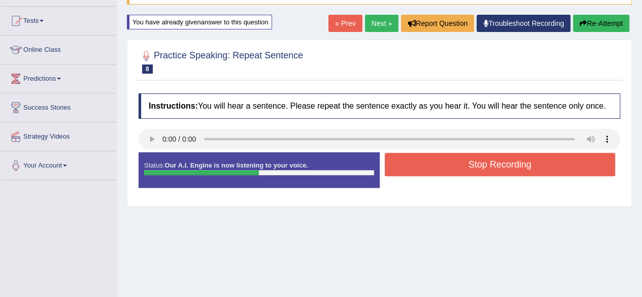
click at [452, 171] on button "Stop Recording" at bounding box center [500, 164] width 231 height 23
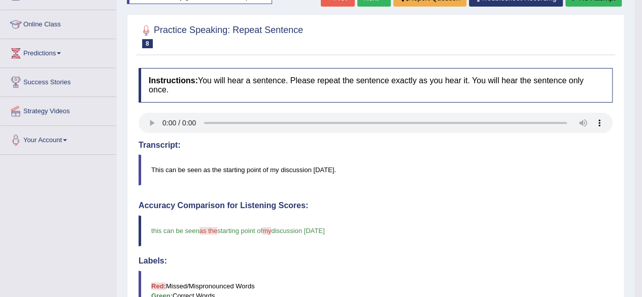
scroll to position [122, 0]
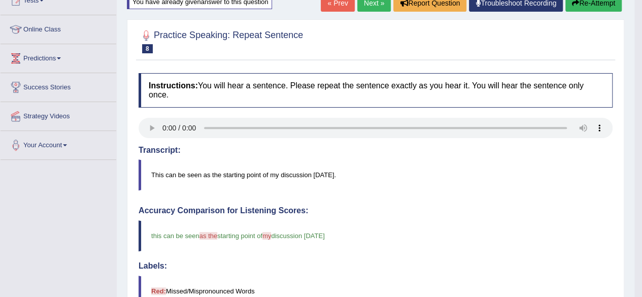
click at [377, 1] on link "Next »" at bounding box center [373, 2] width 33 height 17
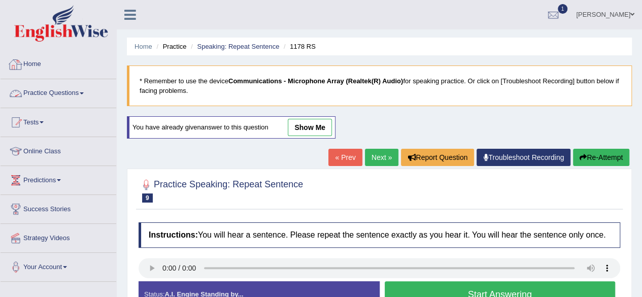
click at [67, 97] on link "Practice Questions" at bounding box center [59, 91] width 116 height 25
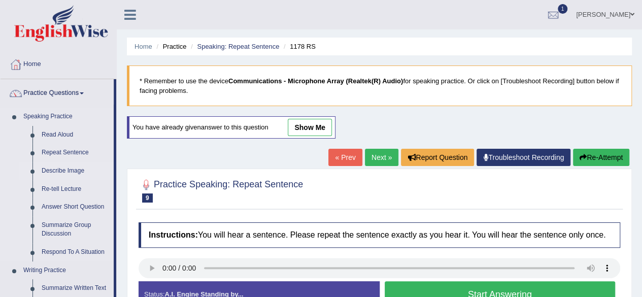
click at [73, 170] on link "Describe Image" at bounding box center [75, 171] width 77 height 18
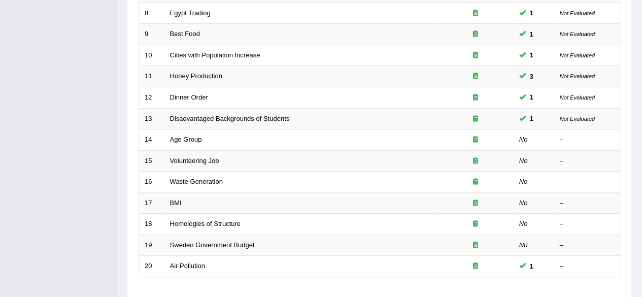
scroll to position [304, 0]
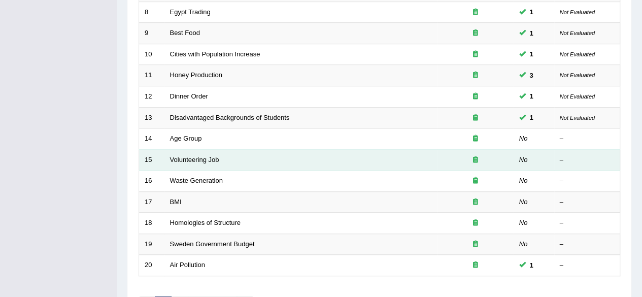
click at [272, 156] on td "Volunteering Job" at bounding box center [300, 159] width 273 height 21
click at [187, 158] on link "Volunteering Job" at bounding box center [194, 160] width 49 height 8
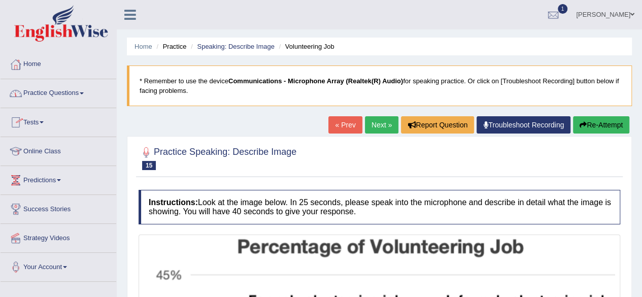
click at [384, 120] on link "Next »" at bounding box center [381, 124] width 33 height 17
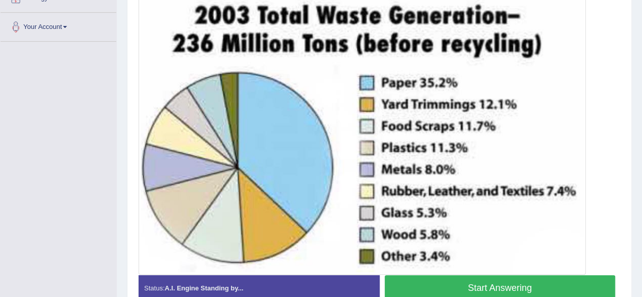
scroll to position [242, 0]
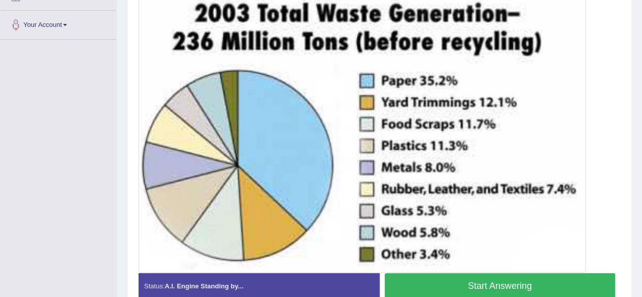
click at [532, 291] on button "Start Answering" at bounding box center [500, 286] width 231 height 26
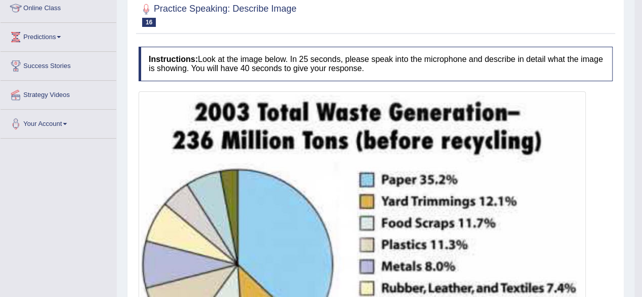
scroll to position [0, 0]
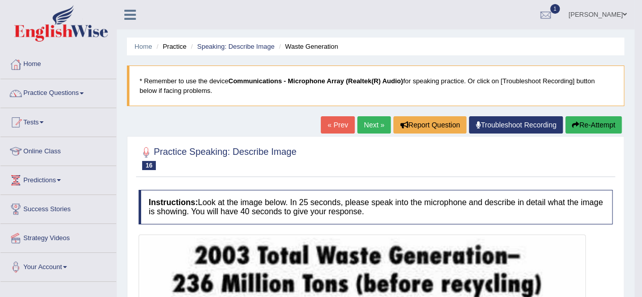
click at [368, 125] on link "Next »" at bounding box center [373, 124] width 33 height 17
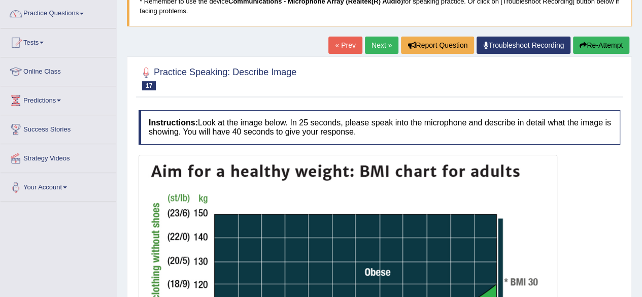
scroll to position [61, 0]
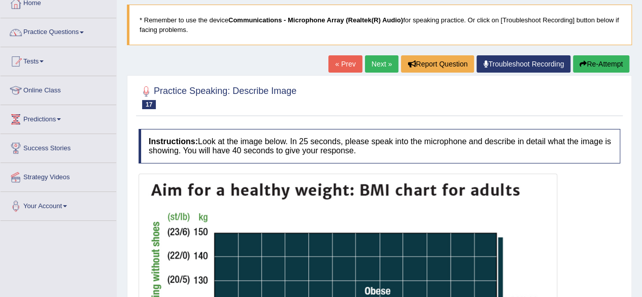
click at [382, 58] on link "Next »" at bounding box center [381, 63] width 33 height 17
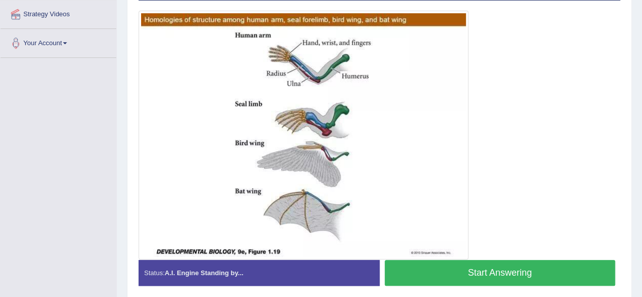
scroll to position [222, 0]
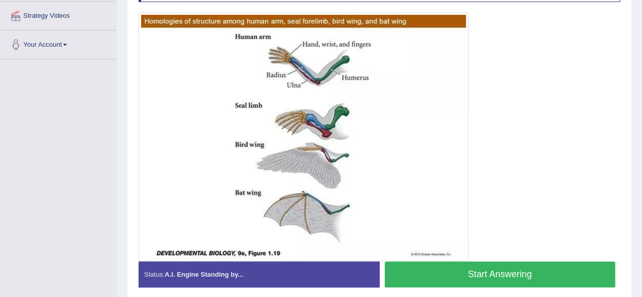
click at [495, 271] on button "Start Answering" at bounding box center [500, 274] width 231 height 26
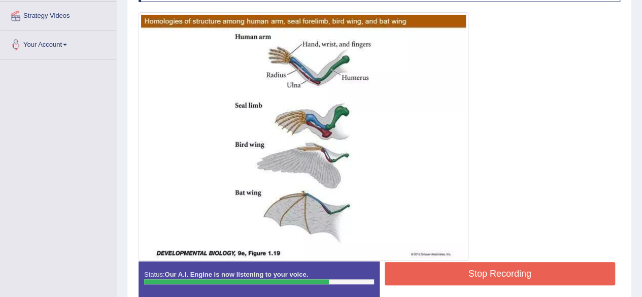
click at [495, 275] on button "Stop Recording" at bounding box center [500, 273] width 231 height 23
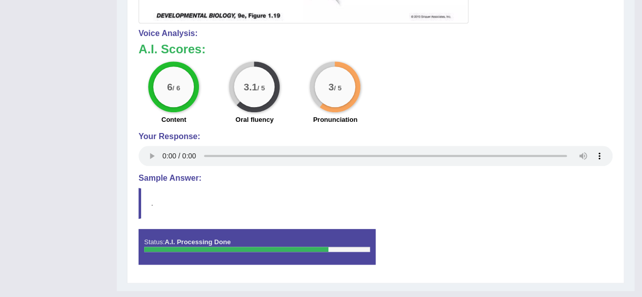
scroll to position [477, 0]
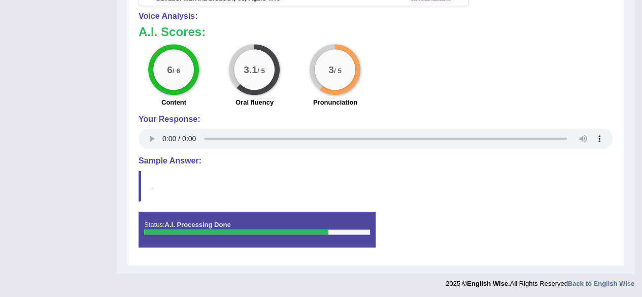
click at [165, 159] on h4 "Sample Answer:" at bounding box center [376, 160] width 474 height 9
click at [209, 223] on strong "A.I. Processing Done" at bounding box center [197, 225] width 66 height 8
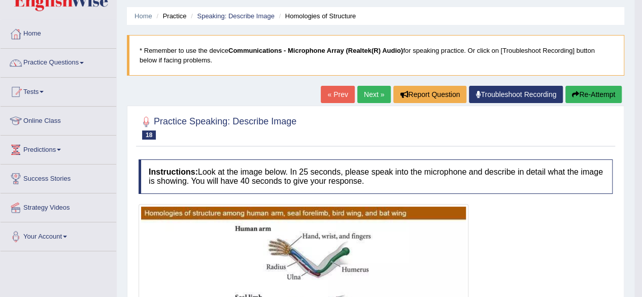
scroll to position [0, 0]
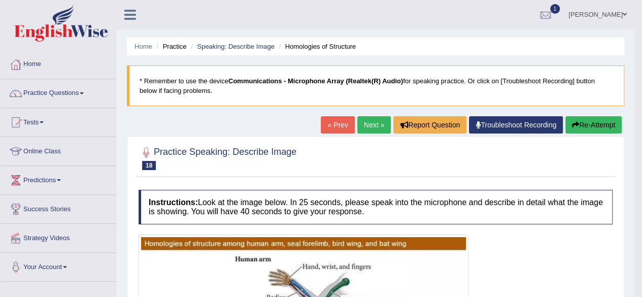
click at [0, 0] on small "Homologies of Structure" at bounding box center [0, 0] width 0 height 0
click at [494, 128] on link "Troubleshoot Recording" at bounding box center [516, 124] width 94 height 17
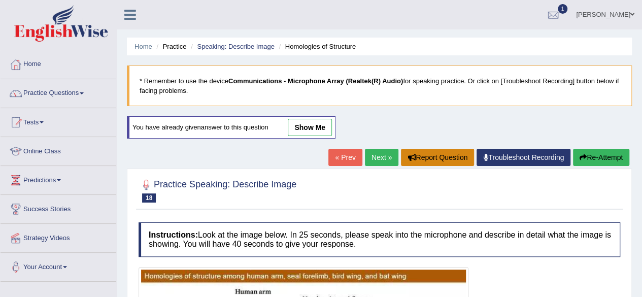
click at [432, 160] on button "Report Question" at bounding box center [437, 157] width 73 height 17
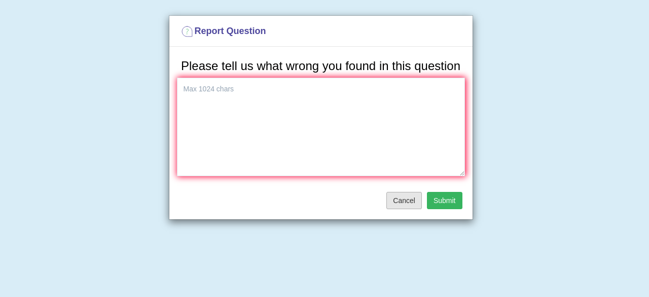
click at [412, 192] on button "Cancel" at bounding box center [405, 200] width 36 height 17
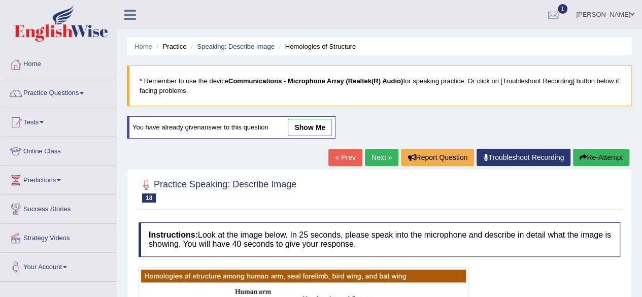
click at [305, 126] on link "show me" at bounding box center [310, 127] width 44 height 17
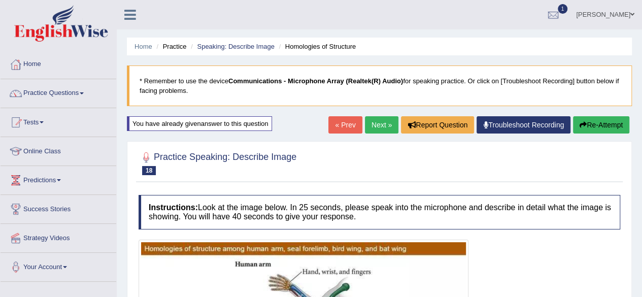
click at [373, 126] on link "Next »" at bounding box center [381, 124] width 33 height 17
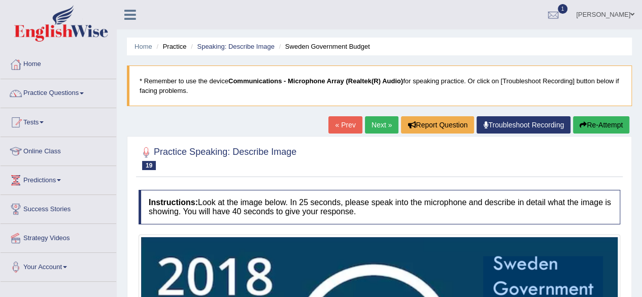
drag, startPoint x: 0, startPoint y: 0, endPoint x: 373, endPoint y: 126, distance: 393.8
click at [373, 126] on link "Next »" at bounding box center [381, 124] width 33 height 17
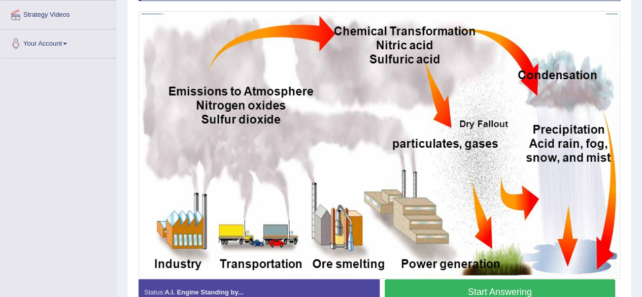
scroll to position [244, 0]
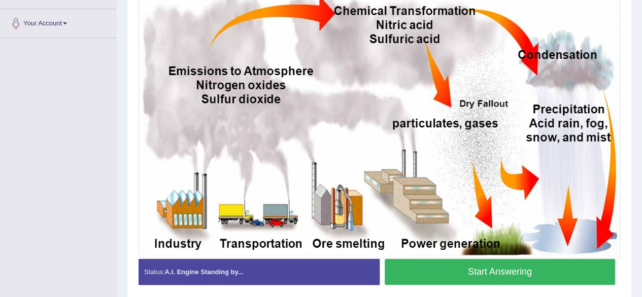
click at [215, 270] on strong "A.I. Engine Standing by..." at bounding box center [203, 272] width 79 height 8
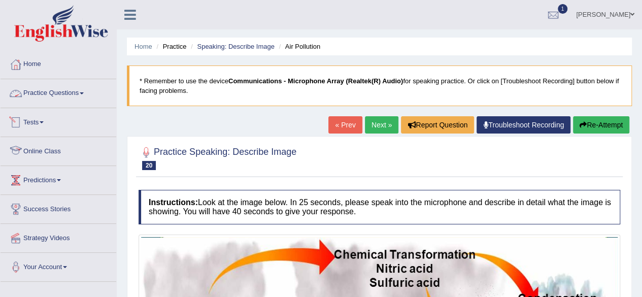
click at [69, 93] on link "Practice Questions" at bounding box center [59, 91] width 116 height 25
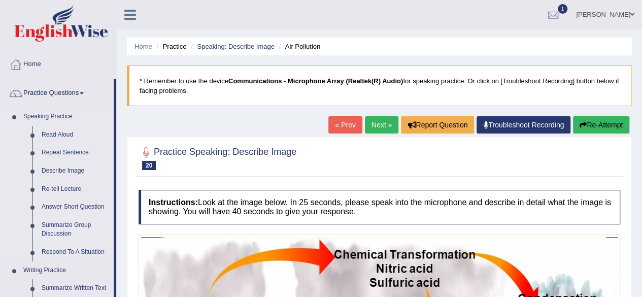
click at [69, 225] on link "Summarize Group Discussion" at bounding box center [75, 229] width 77 height 27
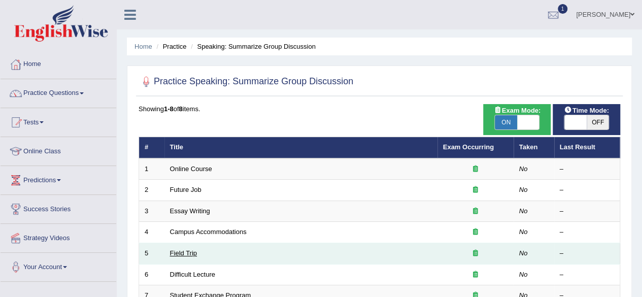
click at [183, 250] on link "Field Trip" at bounding box center [183, 253] width 27 height 8
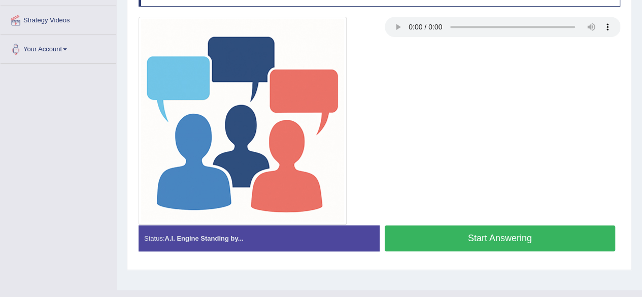
scroll to position [235, 0]
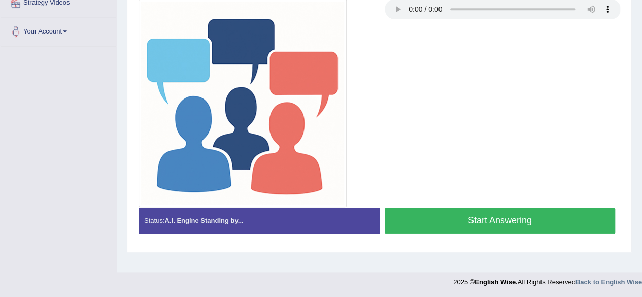
click at [521, 212] on button "Start Answering" at bounding box center [500, 221] width 231 height 26
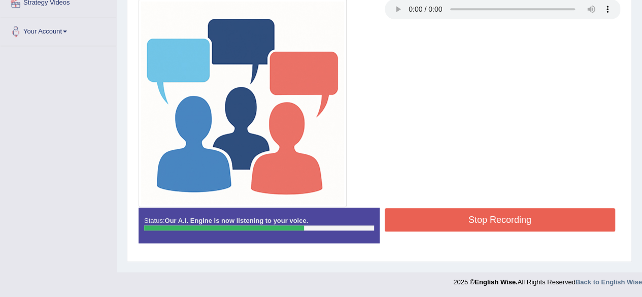
click at [560, 224] on button "Stop Recording" at bounding box center [500, 219] width 231 height 23
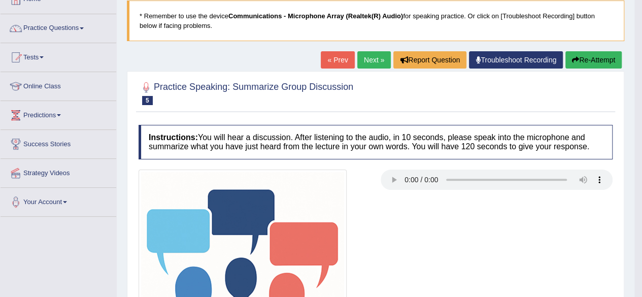
scroll to position [53, 0]
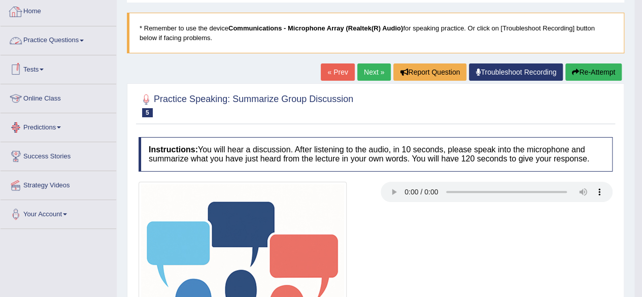
click at [77, 40] on link "Practice Questions" at bounding box center [59, 38] width 116 height 25
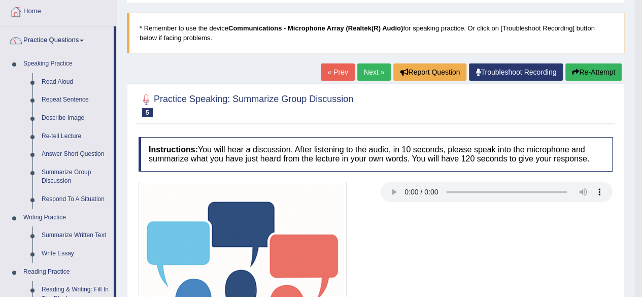
click at [85, 45] on link "Practice Questions" at bounding box center [57, 38] width 113 height 25
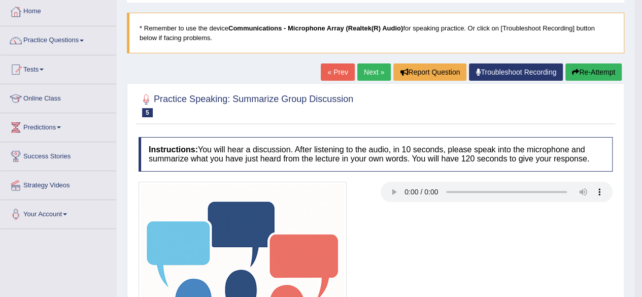
click at [83, 45] on link "Practice Questions" at bounding box center [59, 38] width 116 height 25
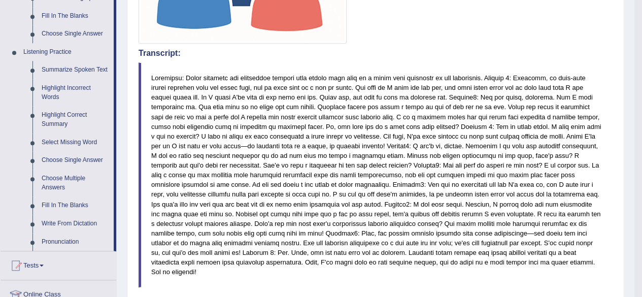
scroll to position [418, 0]
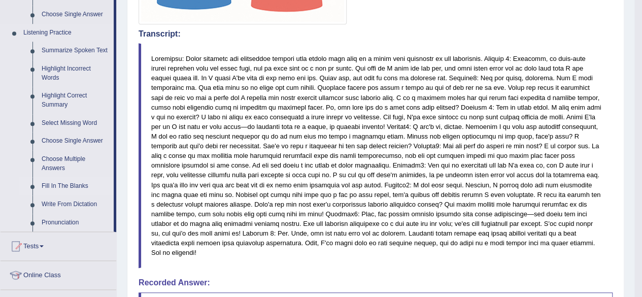
click at [73, 185] on link "Fill In The Blanks" at bounding box center [75, 186] width 77 height 18
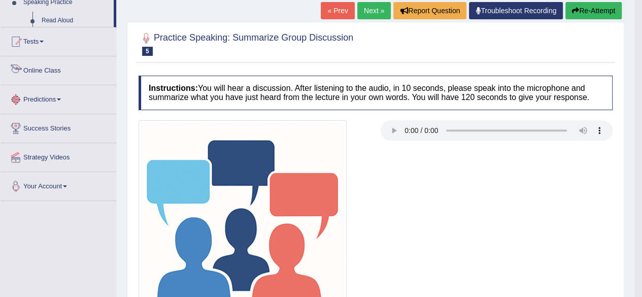
scroll to position [304, 0]
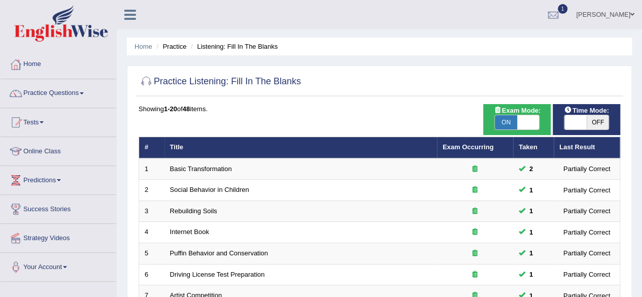
click at [590, 121] on span "OFF" at bounding box center [598, 122] width 22 height 14
checkbox input "true"
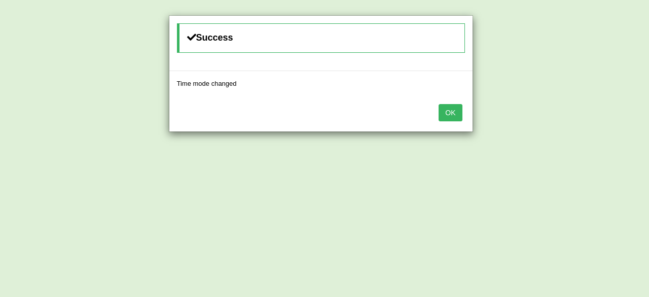
click at [447, 111] on button "OK" at bounding box center [450, 112] width 23 height 17
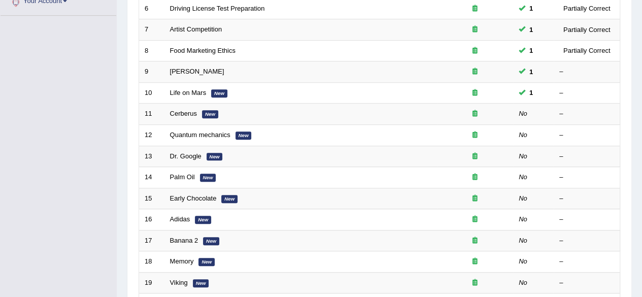
scroll to position [370, 0]
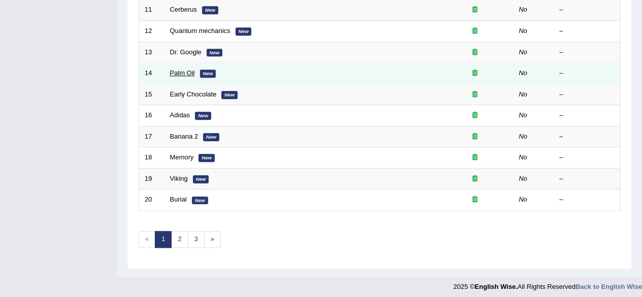
click at [181, 69] on link "Palm Oil" at bounding box center [182, 73] width 25 height 8
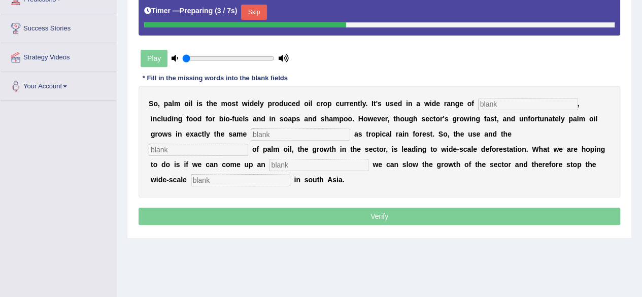
scroll to position [183, 0]
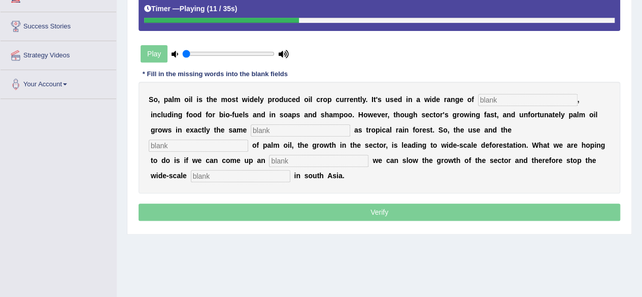
click at [213, 21] on div at bounding box center [221, 20] width 155 height 5
click at [157, 55] on div "Play" at bounding box center [215, 53] width 152 height 25
click at [192, 51] on input "range" at bounding box center [228, 54] width 92 height 8
click at [184, 52] on input "range" at bounding box center [228, 54] width 92 height 8
click at [210, 52] on input "range" at bounding box center [228, 54] width 92 height 8
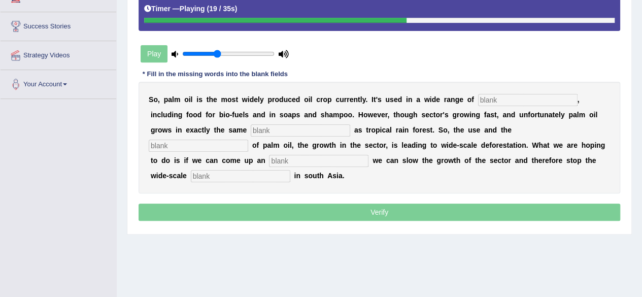
click at [218, 53] on input "range" at bounding box center [228, 54] width 92 height 8
type input "0.6"
click at [330, 71] on div "Instructions: You will hear a recording. Type the missing words in each blank. …" at bounding box center [379, 89] width 487 height 277
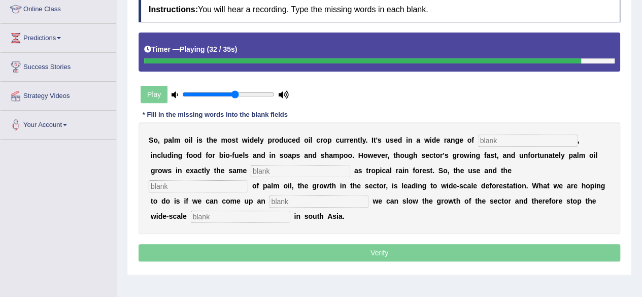
scroll to position [81, 0]
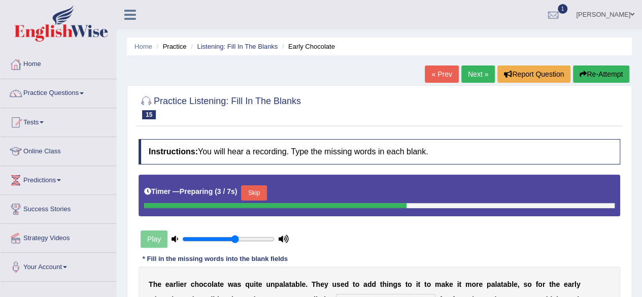
click at [445, 76] on link "« Prev" at bounding box center [441, 73] width 33 height 17
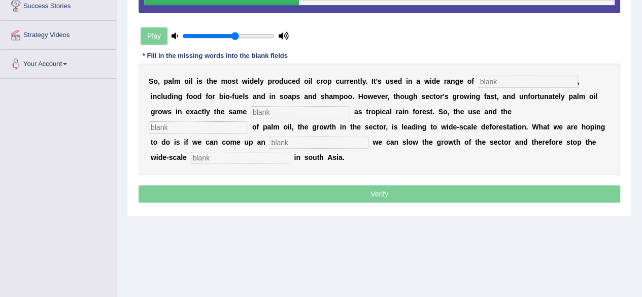
scroll to position [183, 0]
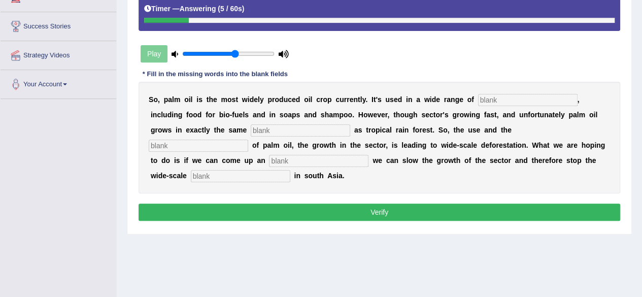
click at [509, 97] on input "text" at bounding box center [527, 100] width 99 height 12
type input "industries"
click at [322, 128] on input "text" at bounding box center [300, 130] width 99 height 12
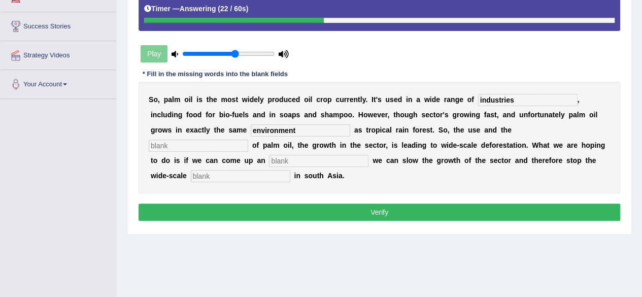
type input "environment"
click at [215, 145] on input "text" at bounding box center [198, 146] width 99 height 12
click at [172, 147] on input "develipment" at bounding box center [198, 146] width 99 height 12
type input "development"
click at [304, 158] on input "text" at bounding box center [318, 161] width 99 height 12
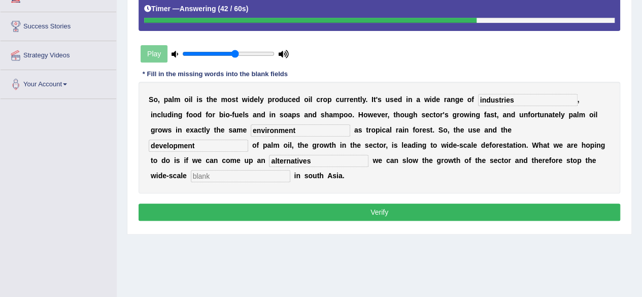
type input "alternatives"
click at [249, 175] on input "text" at bounding box center [240, 176] width 99 height 12
type input "deforestation"
click at [276, 206] on button "Verify" at bounding box center [380, 211] width 482 height 17
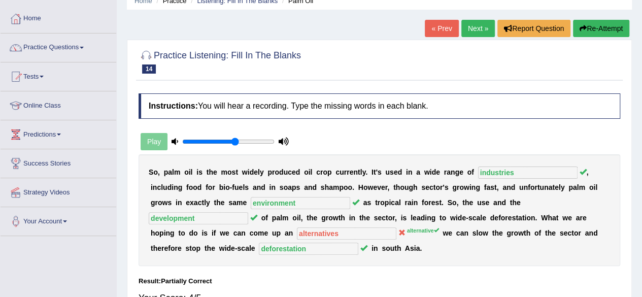
scroll to position [41, 0]
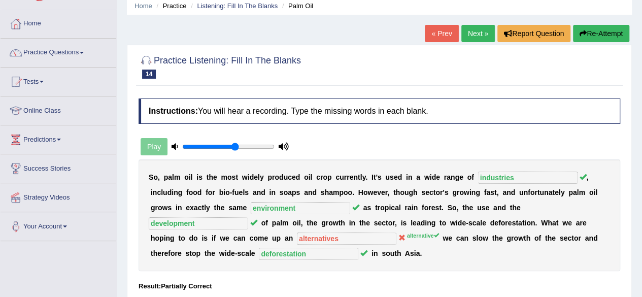
click at [471, 37] on link "Next »" at bounding box center [477, 33] width 33 height 17
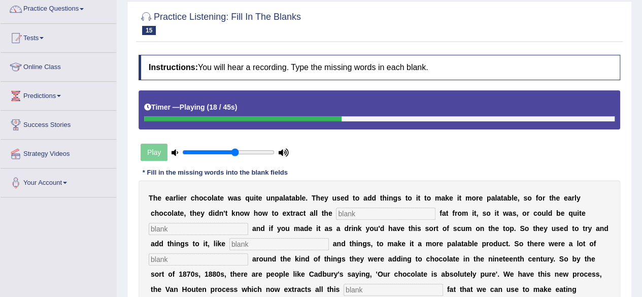
scroll to position [77, 0]
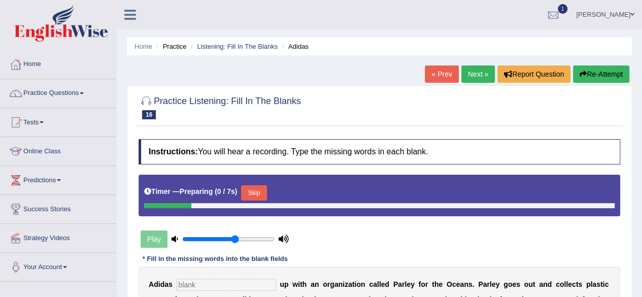
click at [435, 70] on link "« Prev" at bounding box center [441, 73] width 33 height 17
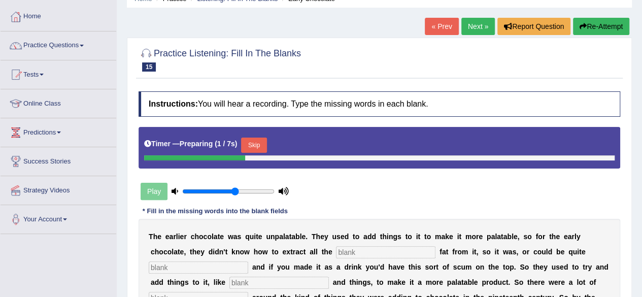
scroll to position [81, 0]
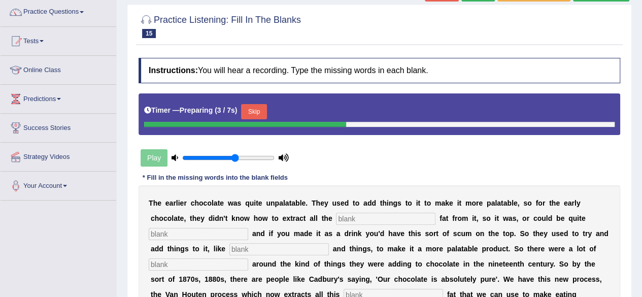
click at [255, 107] on button "Skip" at bounding box center [253, 111] width 25 height 15
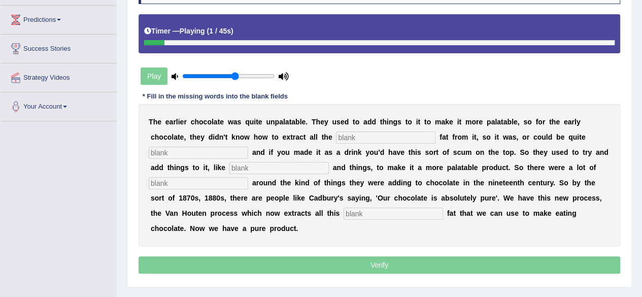
scroll to position [162, 0]
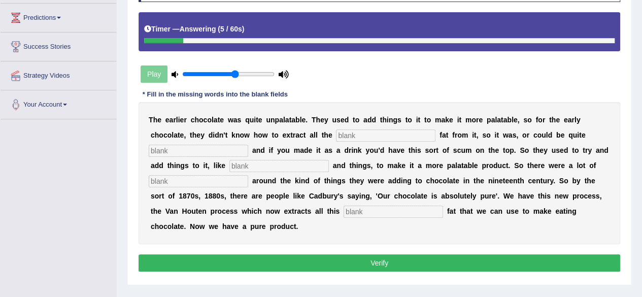
click at [376, 131] on input "text" at bounding box center [385, 135] width 99 height 12
type input "choco"
click at [227, 149] on input "text" at bounding box center [198, 151] width 99 height 12
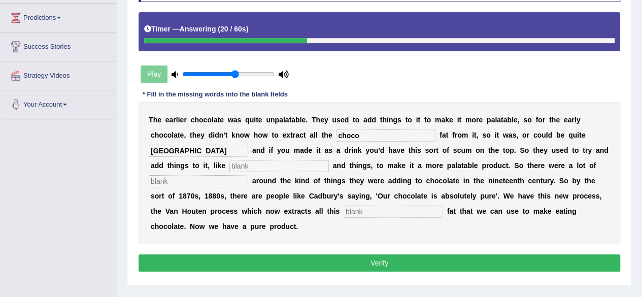
type input "greece"
click at [269, 168] on input "text" at bounding box center [278, 166] width 99 height 12
type input "starchan"
click at [216, 179] on input "text" at bounding box center [198, 181] width 99 height 12
type input "scandles"
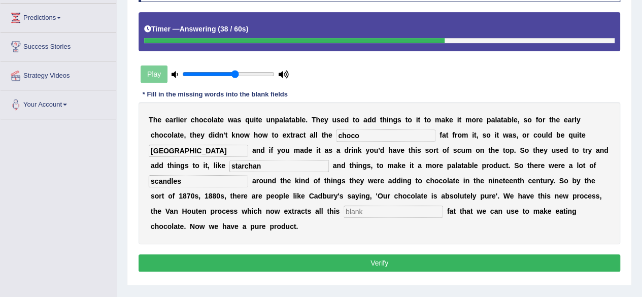
click at [372, 208] on input "text" at bounding box center [393, 212] width 99 height 12
type input "horrible"
click at [392, 259] on button "Verify" at bounding box center [380, 262] width 482 height 17
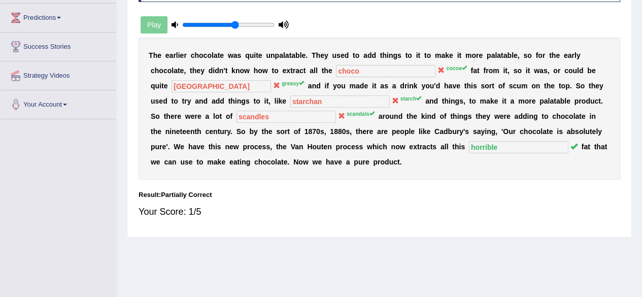
scroll to position [0, 0]
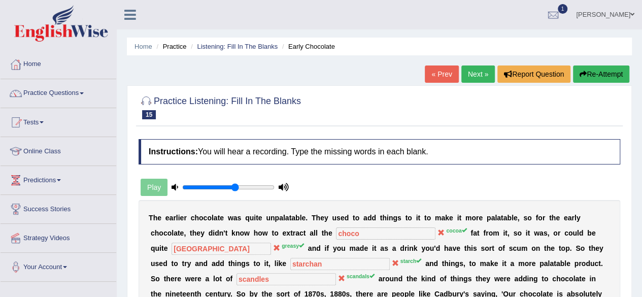
click at [467, 81] on link "Next »" at bounding box center [477, 73] width 33 height 17
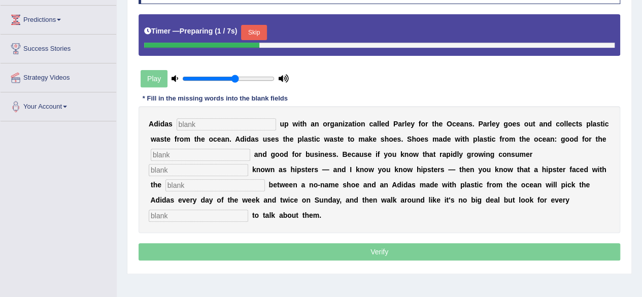
scroll to position [181, 0]
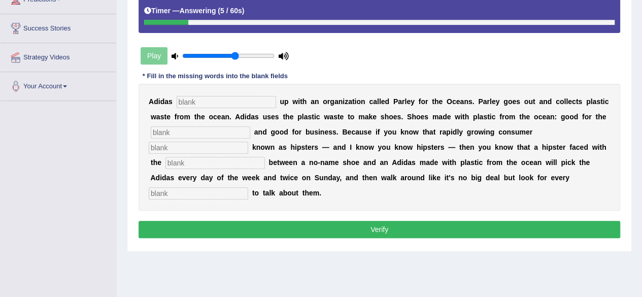
click at [228, 103] on input "text" at bounding box center [226, 102] width 99 height 12
type input "teamed"
click at [211, 130] on input "text" at bounding box center [200, 132] width 99 height 12
type input "environment"
click at [182, 144] on input "text" at bounding box center [198, 148] width 99 height 12
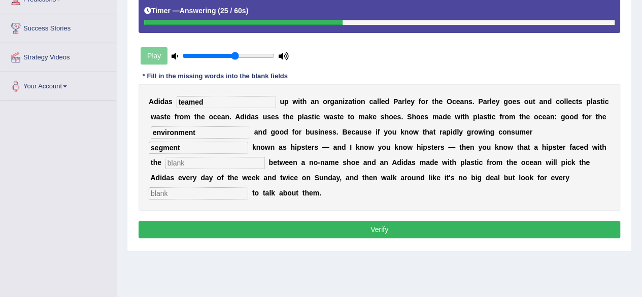
type input "segment"
click at [210, 162] on input "text" at bounding box center [214, 163] width 99 height 12
type input "choice"
click at [207, 187] on input "text" at bounding box center [198, 193] width 99 height 12
type input "opportunity"
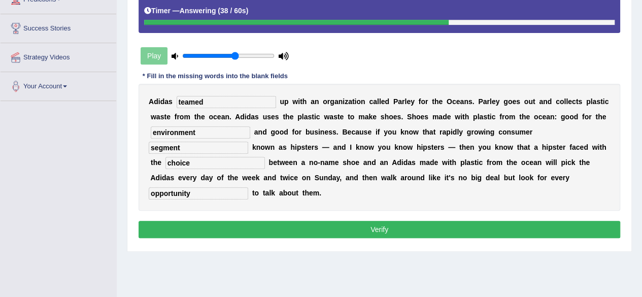
click at [397, 230] on button "Verify" at bounding box center [380, 229] width 482 height 17
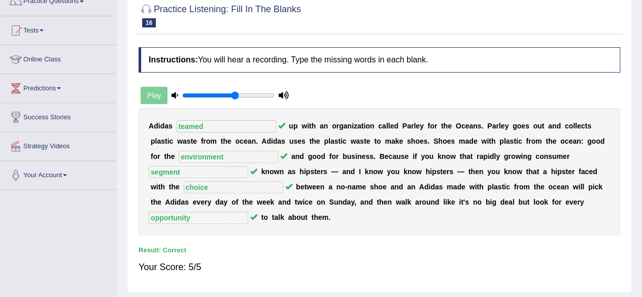
scroll to position [0, 0]
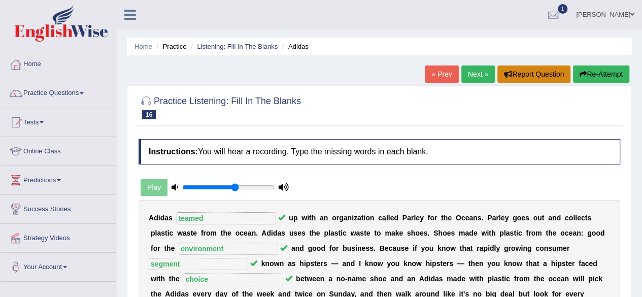
click at [529, 71] on button "Report Question" at bounding box center [533, 73] width 73 height 17
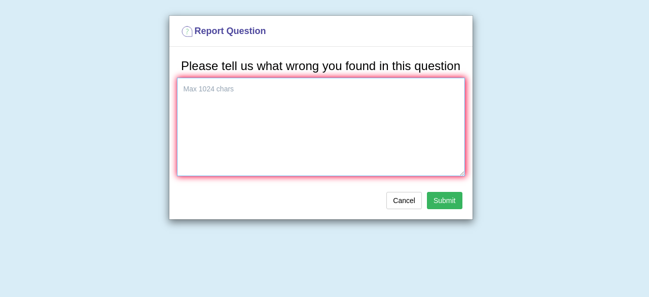
click at [302, 87] on textarea at bounding box center [321, 127] width 288 height 98
click at [413, 197] on button "Cancel" at bounding box center [405, 200] width 36 height 17
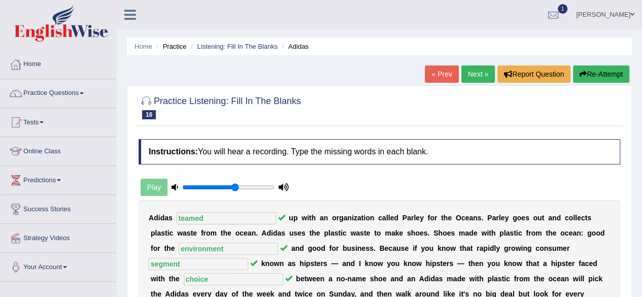
click at [470, 74] on link "Next »" at bounding box center [477, 73] width 33 height 17
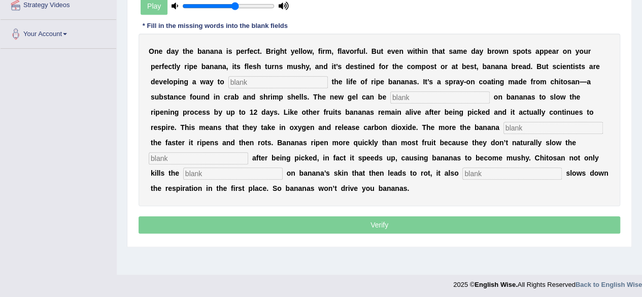
scroll to position [235, 0]
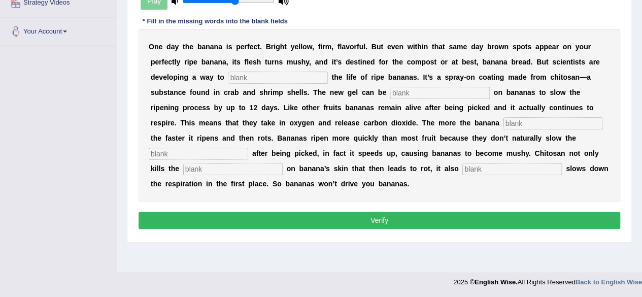
click at [276, 72] on input "text" at bounding box center [277, 78] width 99 height 12
type input "extend"
click at [412, 95] on input "text" at bounding box center [439, 93] width 99 height 12
click at [413, 90] on input "speedup" at bounding box center [439, 93] width 99 height 12
type input "speed up"
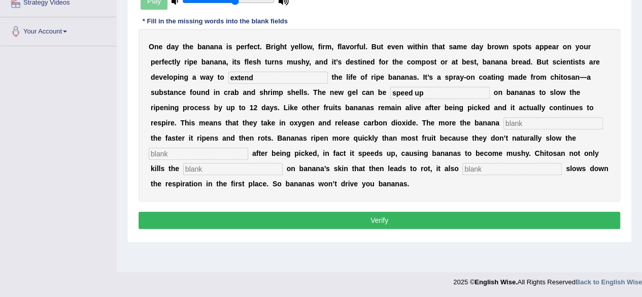
click at [526, 124] on input "text" at bounding box center [552, 123] width 99 height 12
type input "bread"
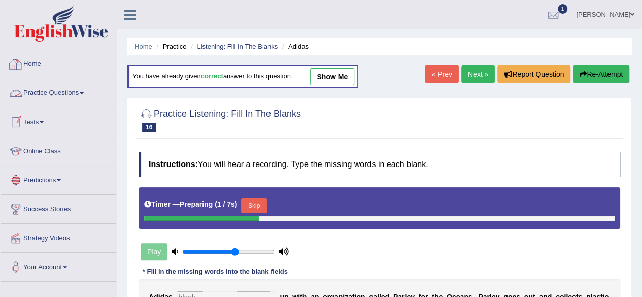
click at [42, 71] on link "Home" at bounding box center [59, 62] width 116 height 25
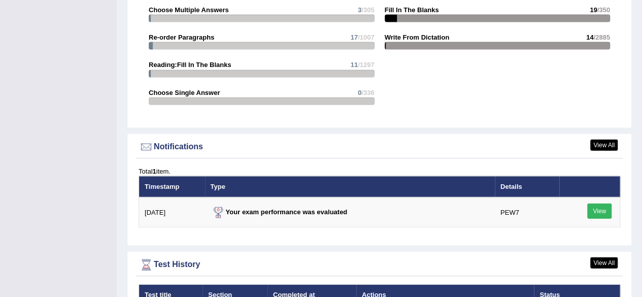
scroll to position [1218, 0]
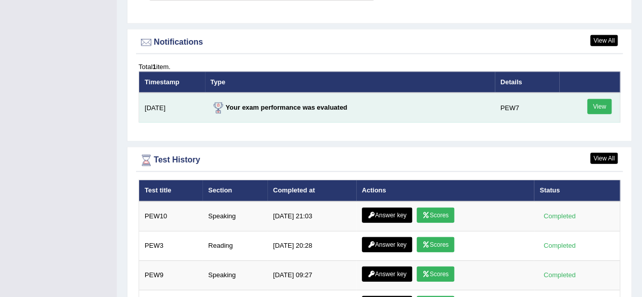
click at [595, 99] on link "View" at bounding box center [599, 106] width 24 height 15
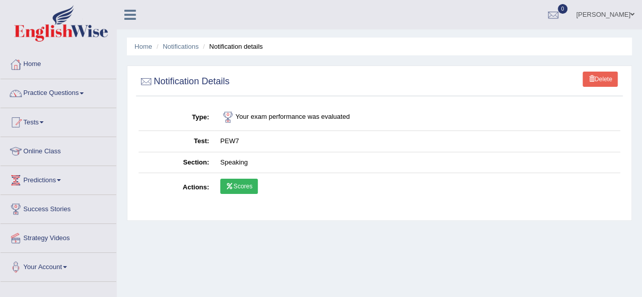
click at [247, 189] on link "Scores" at bounding box center [239, 186] width 38 height 15
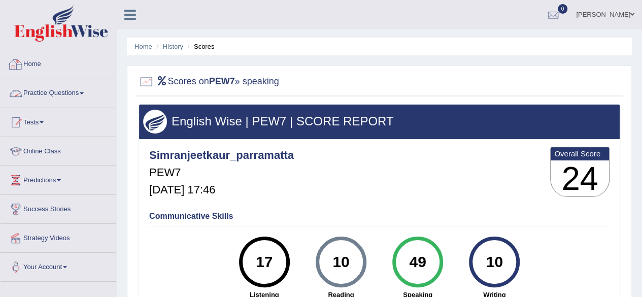
click at [37, 61] on link "Home" at bounding box center [59, 62] width 116 height 25
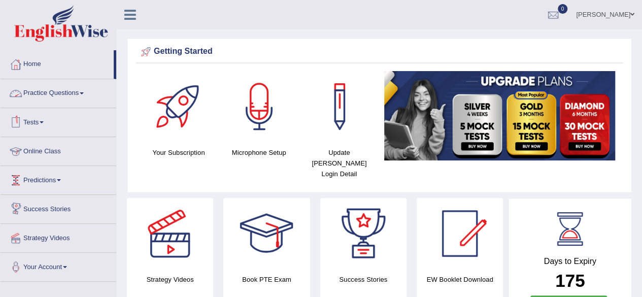
click at [53, 180] on link "Predictions" at bounding box center [59, 178] width 116 height 25
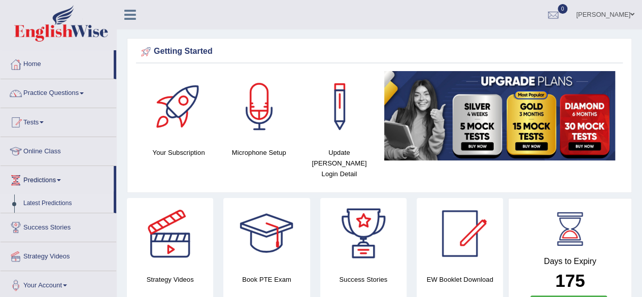
click at [60, 200] on link "Latest Predictions" at bounding box center [66, 203] width 95 height 18
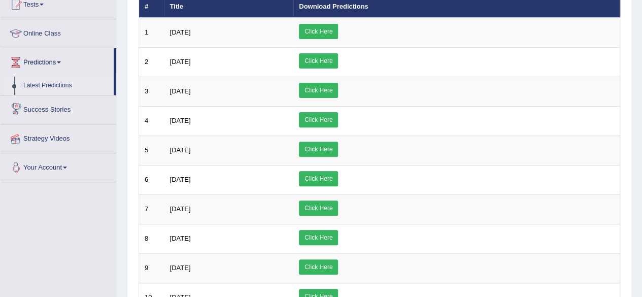
scroll to position [122, 0]
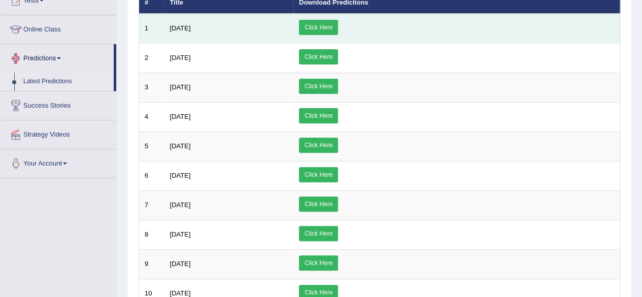
click at [338, 20] on link "Click Here" at bounding box center [318, 27] width 39 height 15
